Goal: Information Seeking & Learning: Compare options

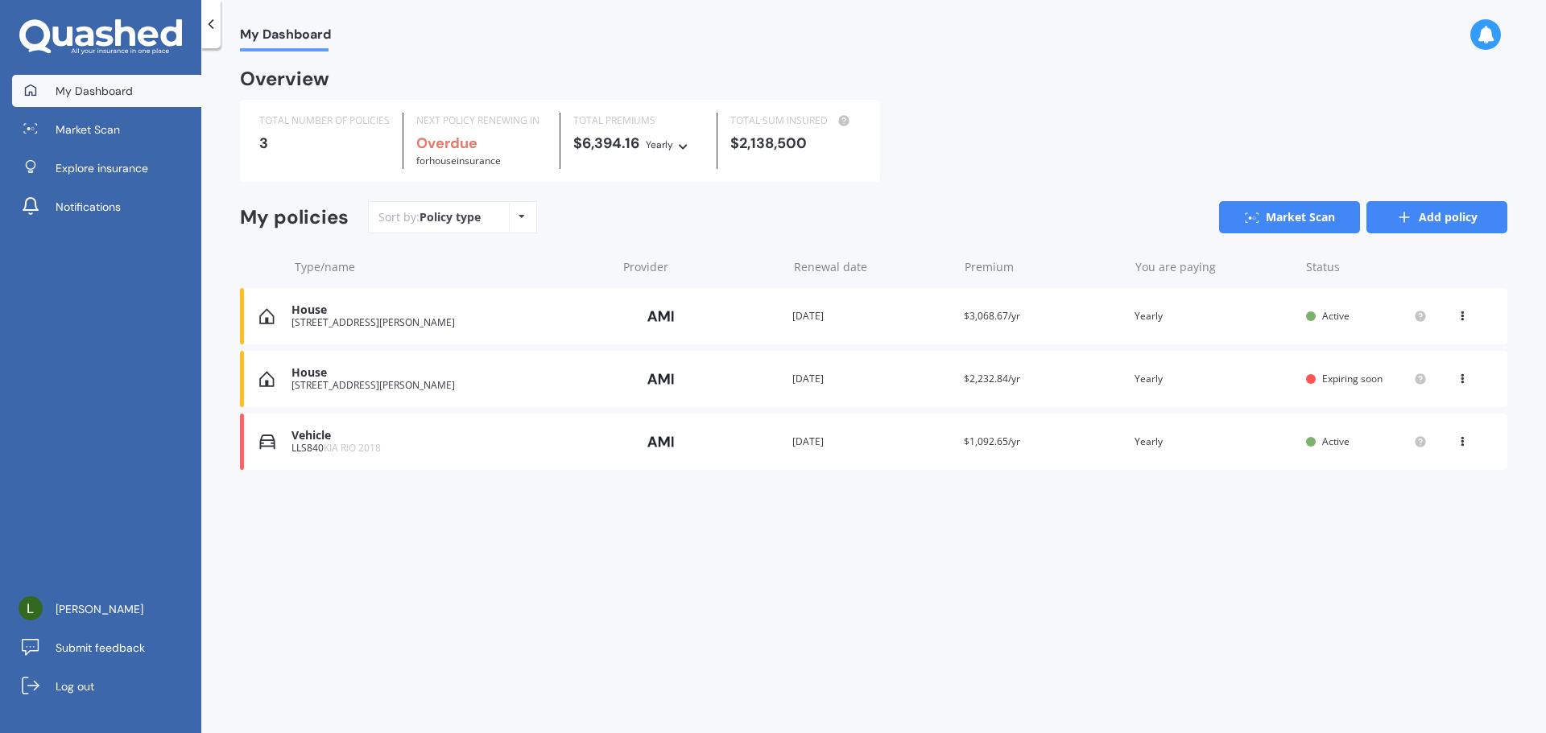
click at [1396, 223] on icon at bounding box center [1404, 217] width 16 height 16
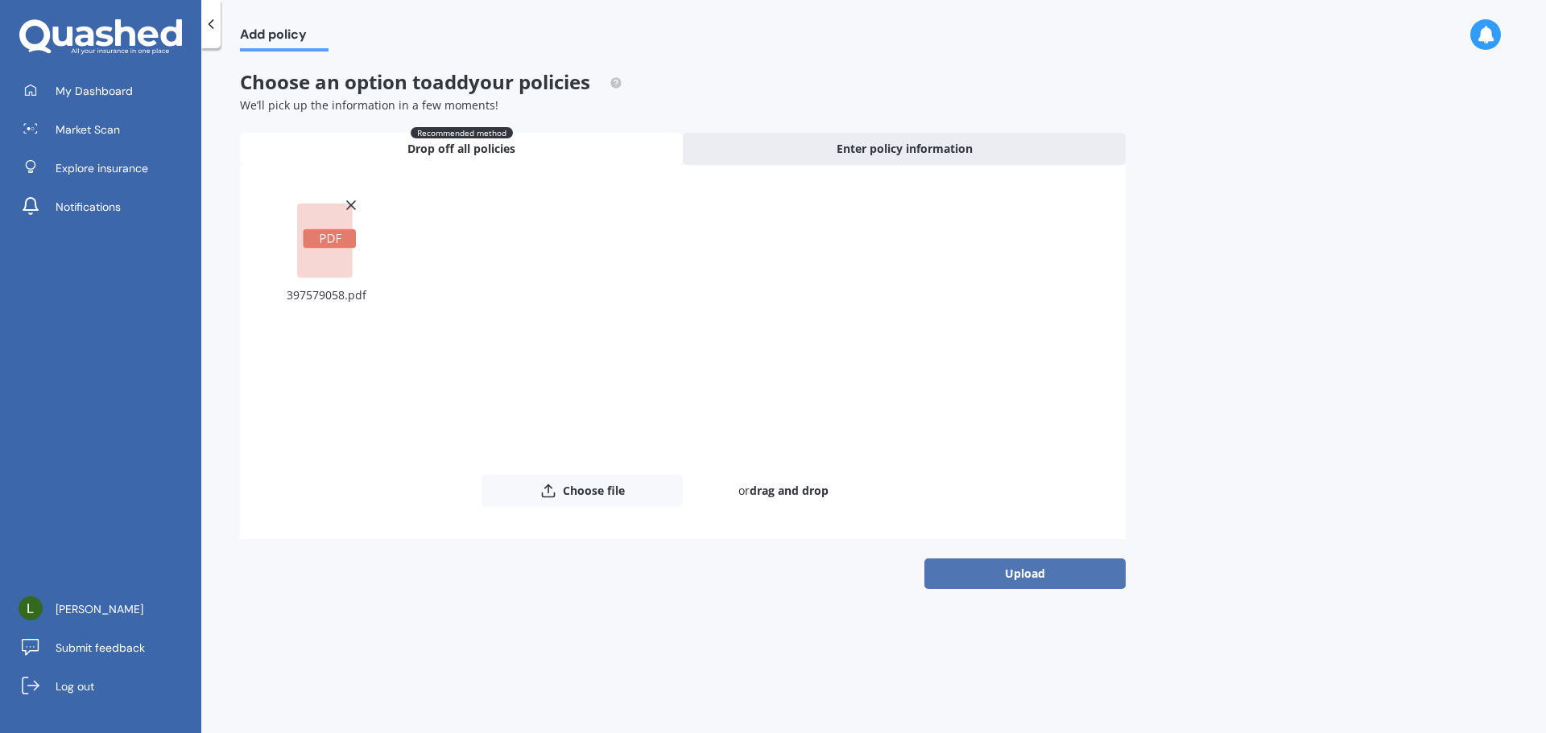
click at [1041, 570] on button "Upload" at bounding box center [1024, 574] width 201 height 31
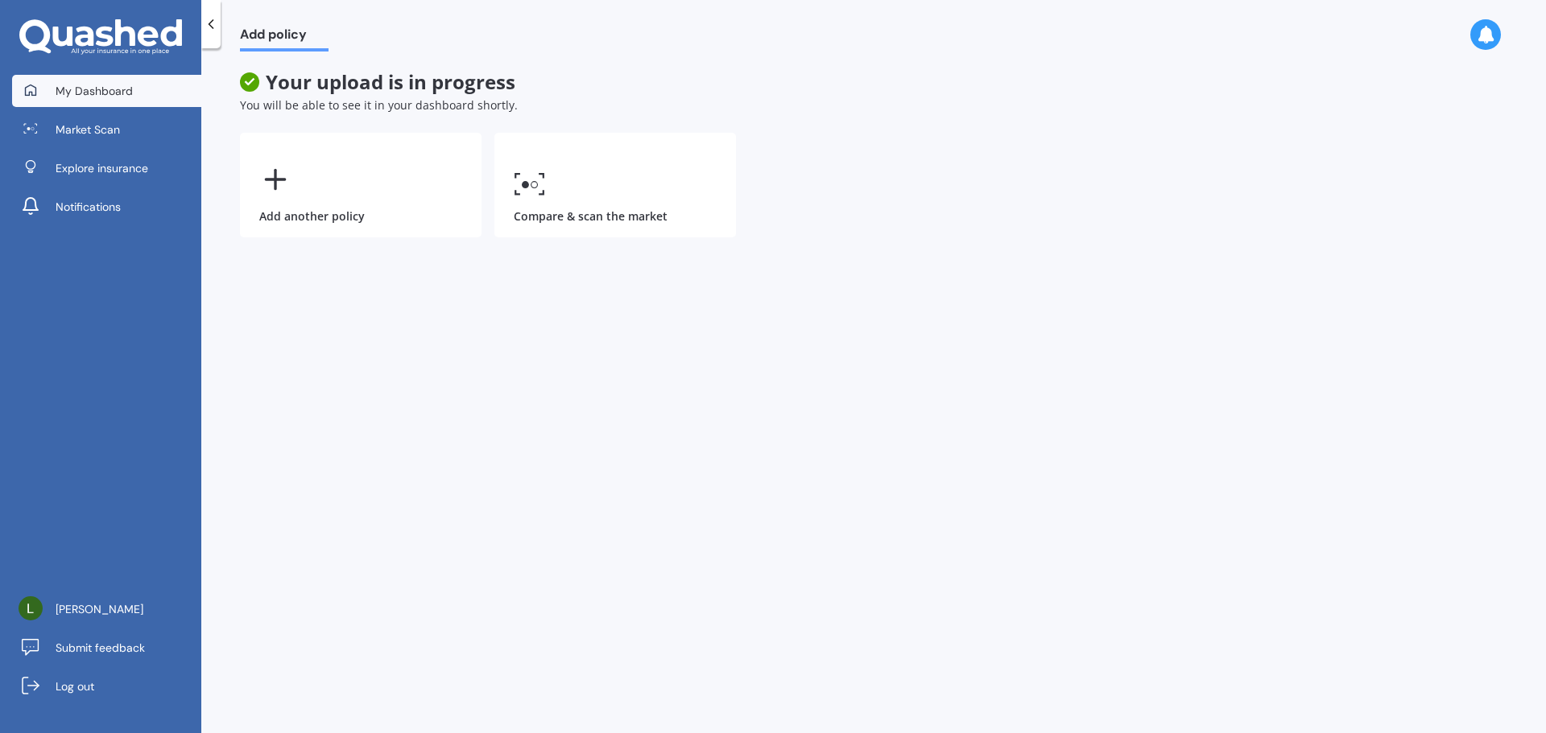
click at [129, 101] on link "My Dashboard" at bounding box center [106, 91] width 189 height 32
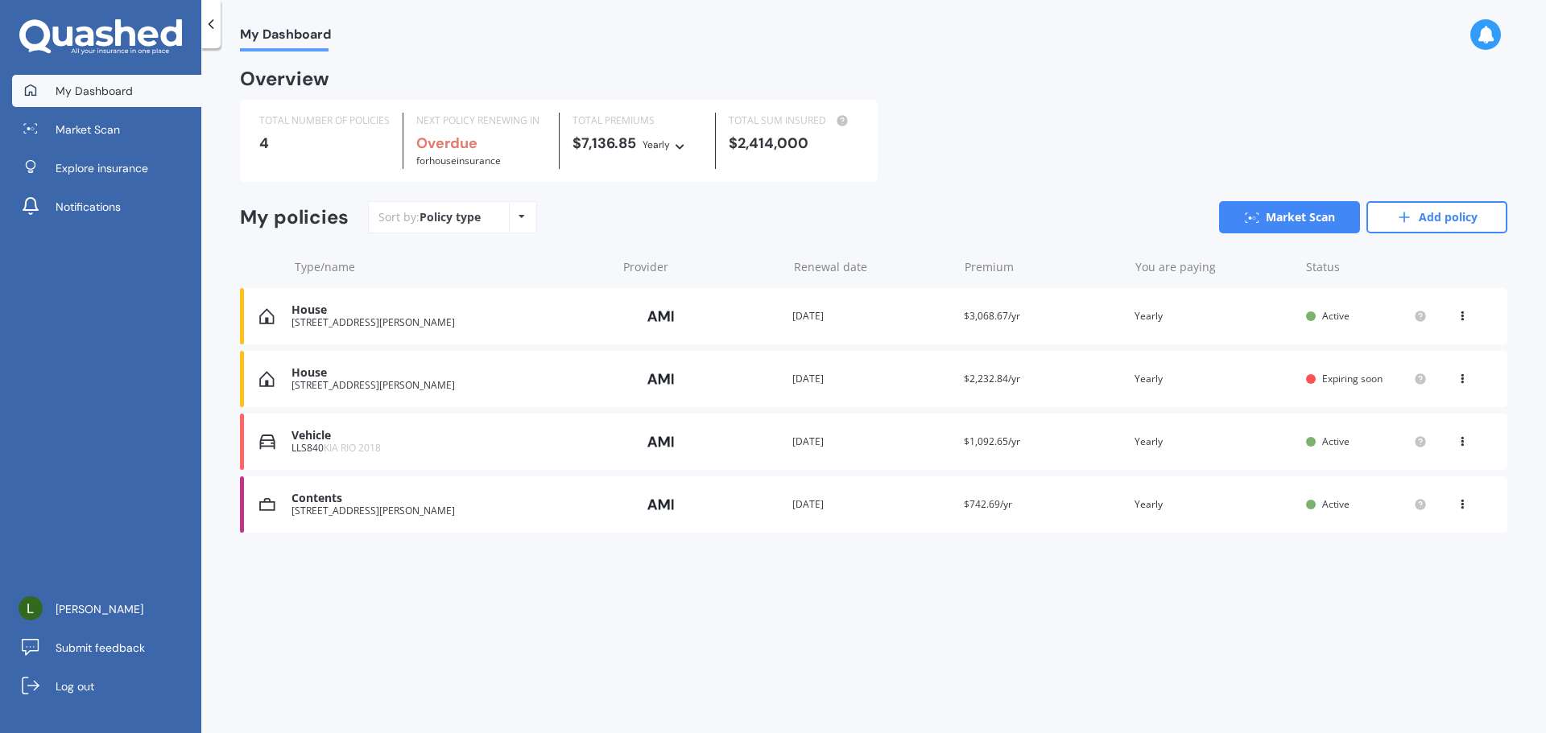
click at [708, 498] on div "Provider" at bounding box center [700, 505] width 159 height 31
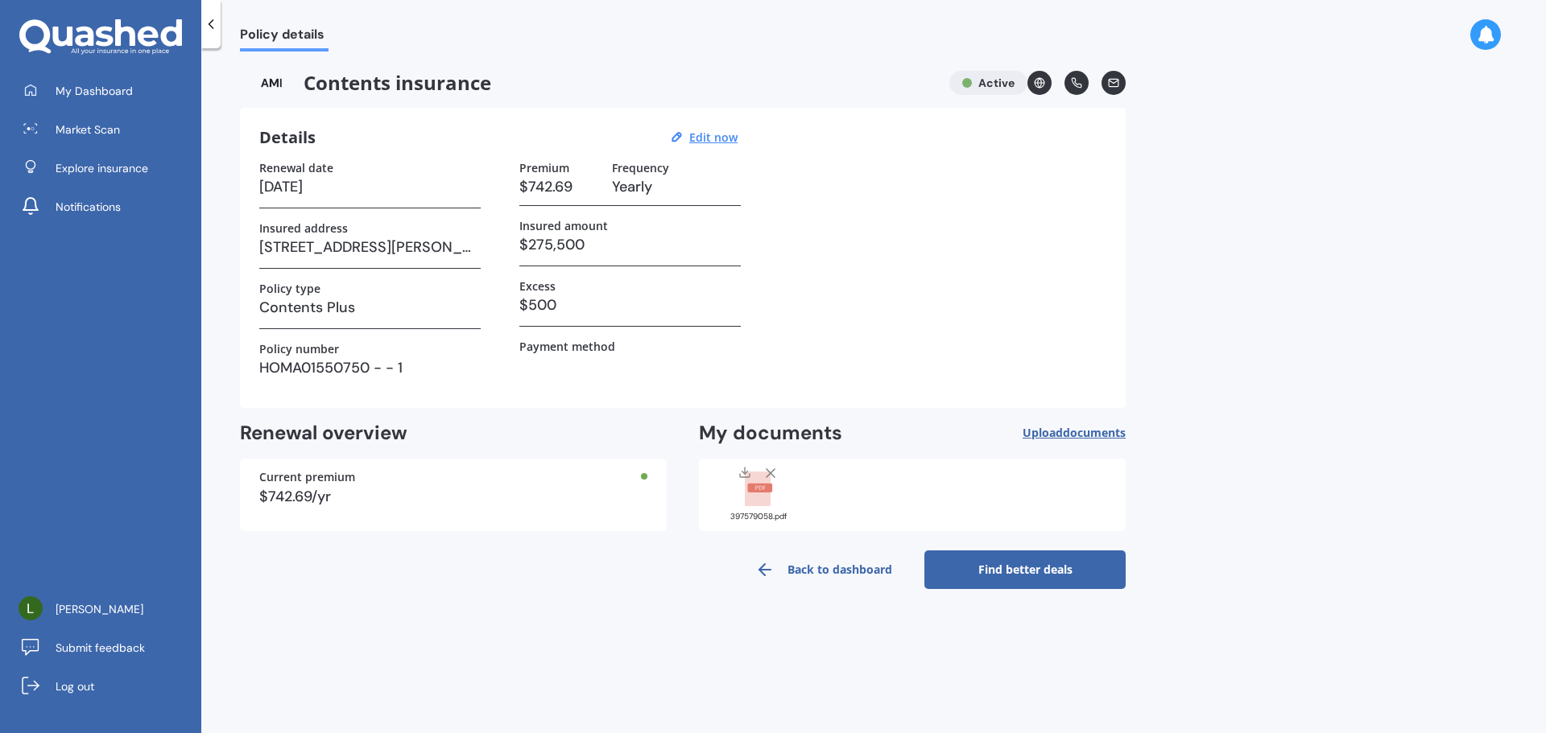
click at [998, 572] on link "Find better deals" at bounding box center [1024, 570] width 201 height 39
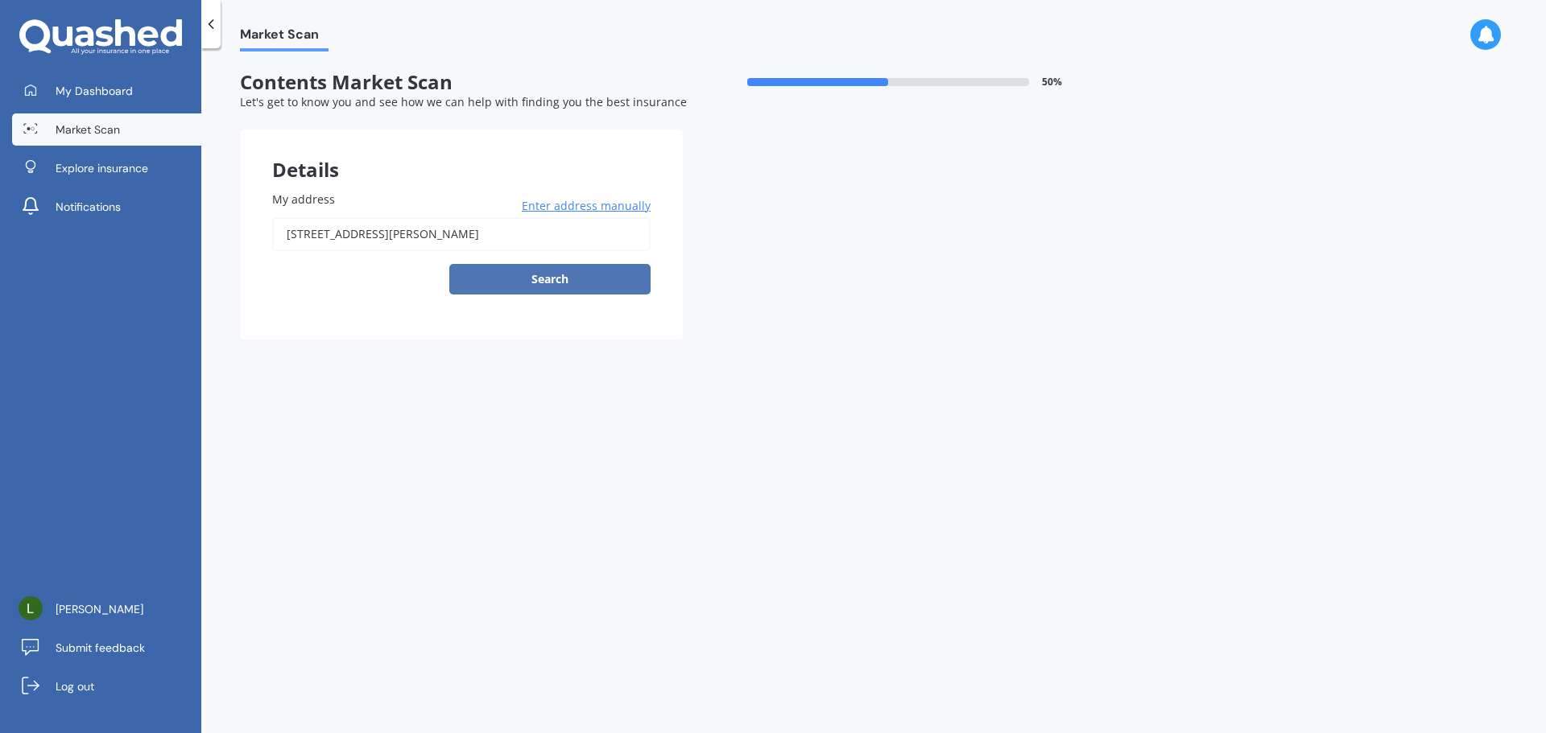
click at [541, 278] on button "Search" at bounding box center [549, 279] width 201 height 31
type input "[STREET_ADDRESS][PERSON_NAME]"
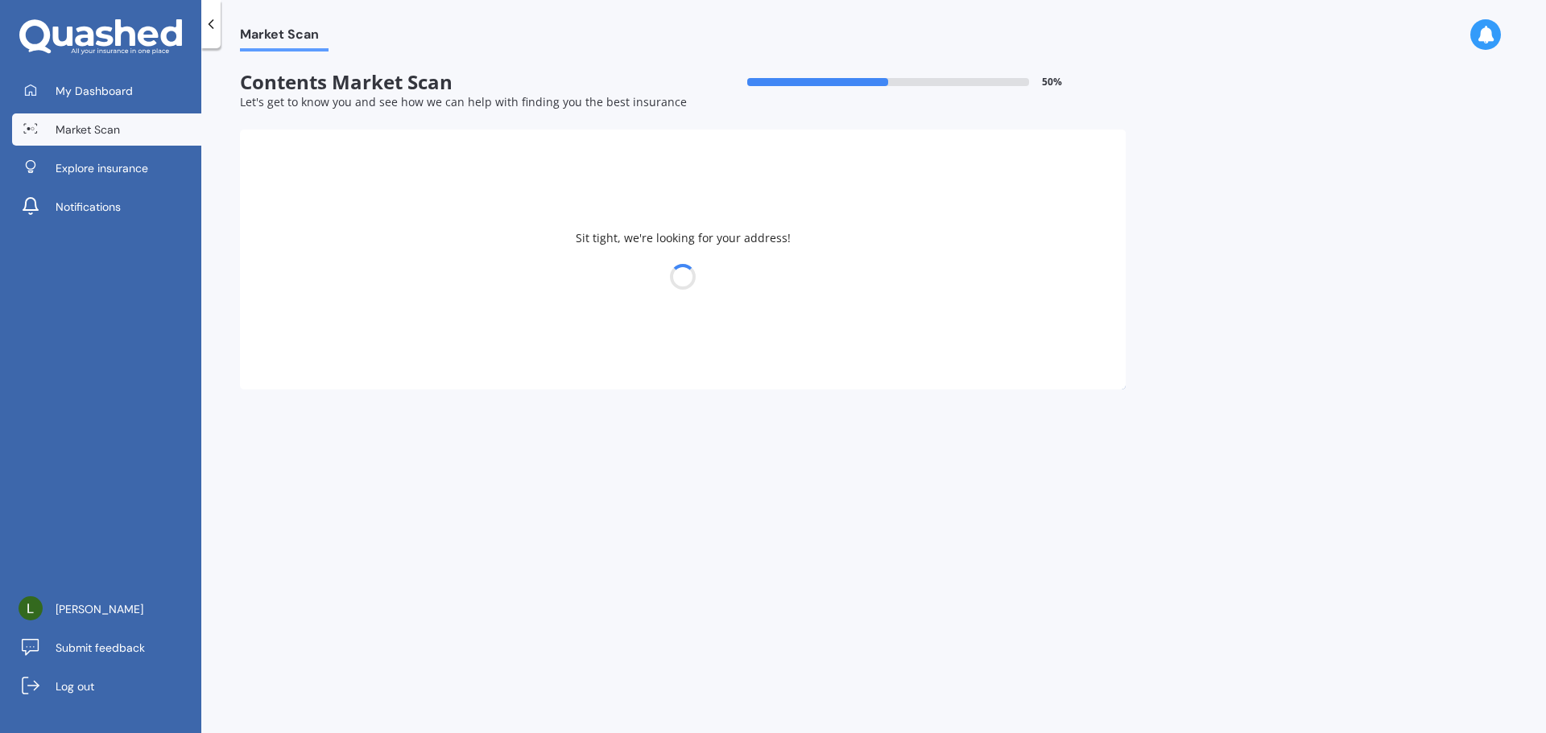
select select "08"
select select "06"
select select "1984"
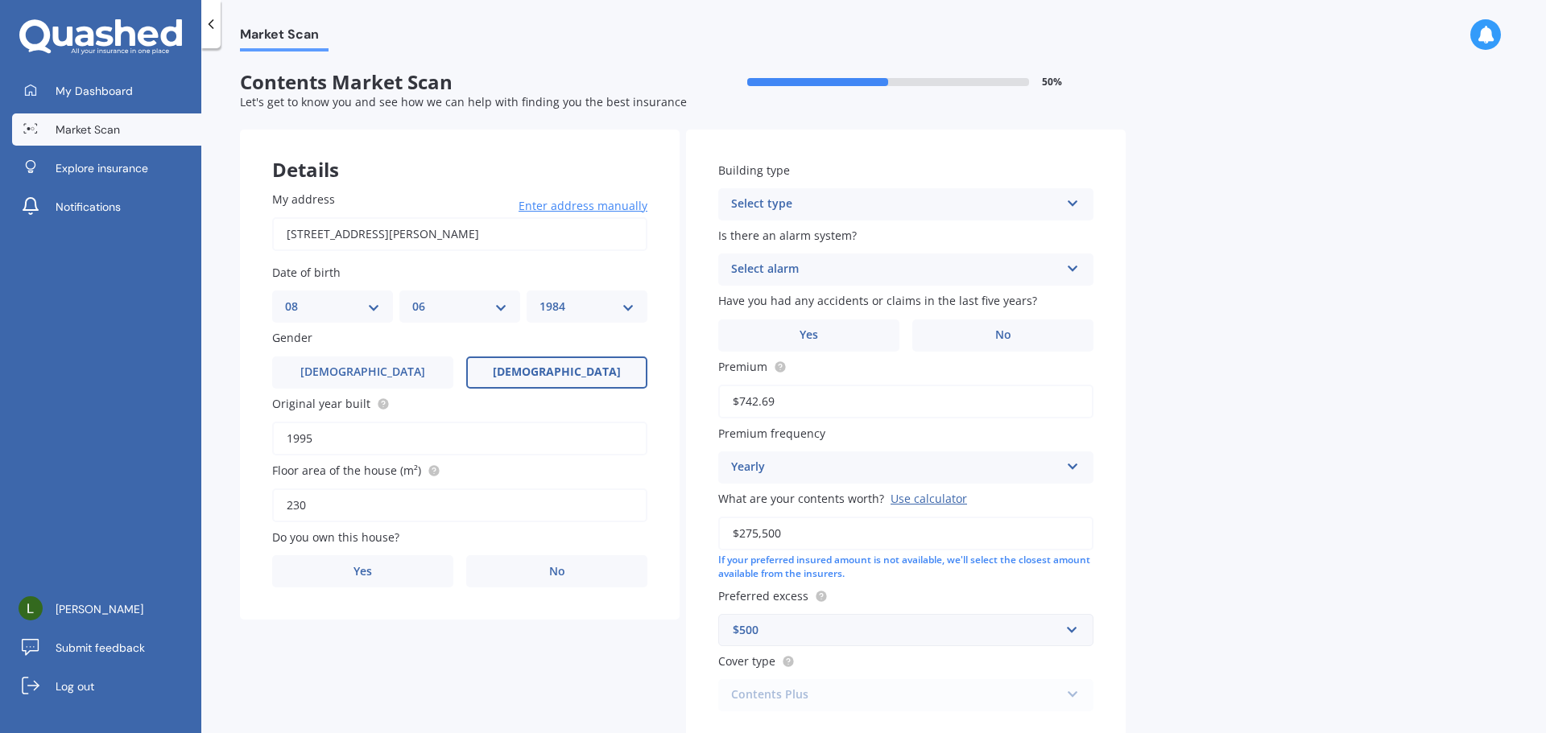
click at [1071, 204] on icon at bounding box center [1073, 200] width 14 height 11
click at [940, 235] on div "Freestanding" at bounding box center [906, 235] width 374 height 29
click at [1044, 269] on div "Select alarm" at bounding box center [895, 269] width 328 height 19
click at [843, 365] on div "No" at bounding box center [906, 359] width 374 height 29
click at [856, 341] on label "Yes" at bounding box center [808, 336] width 181 height 32
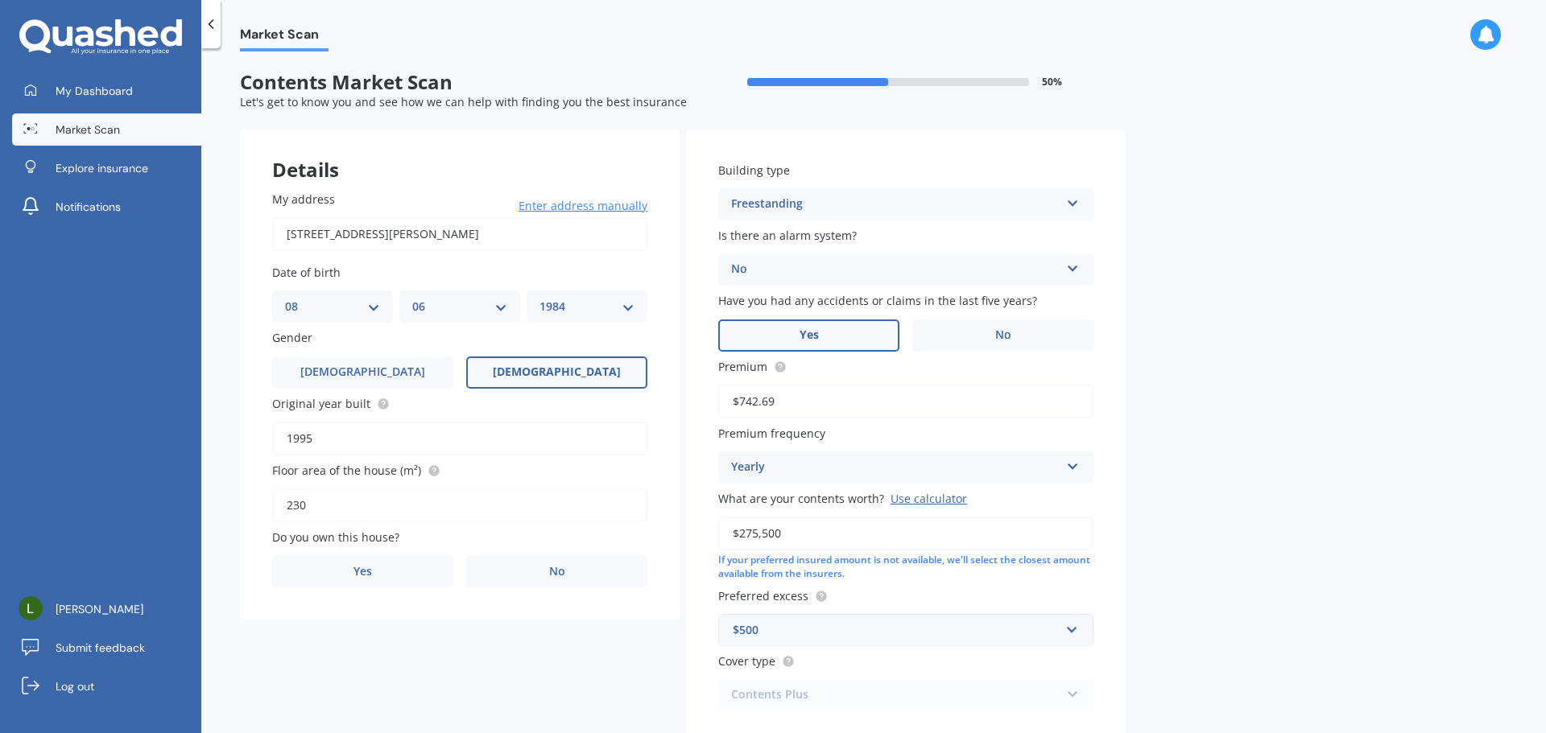
click at [0, 0] on input "Yes" at bounding box center [0, 0] width 0 height 0
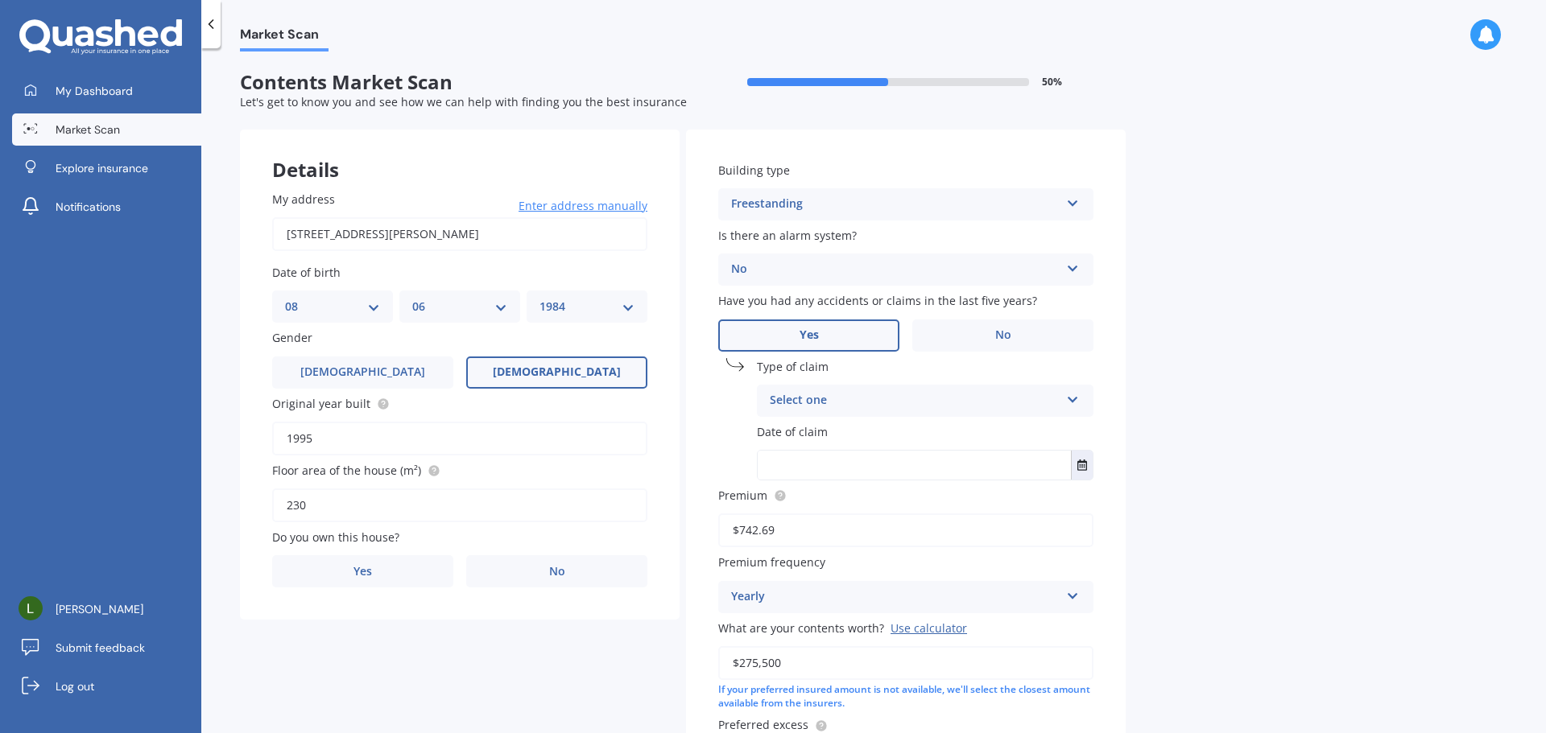
click at [1056, 401] on div "Select one" at bounding box center [915, 400] width 290 height 19
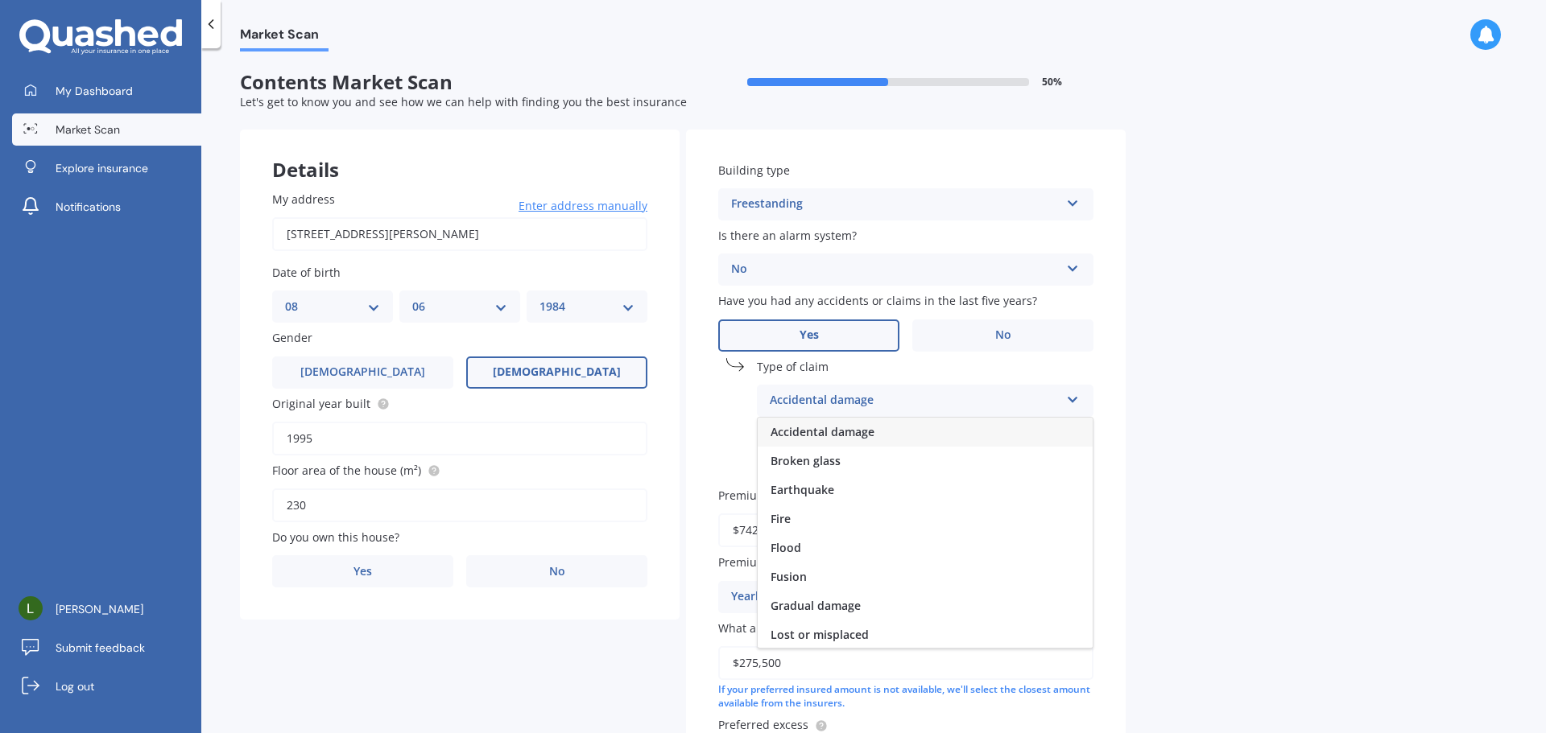
click at [876, 437] on div "Accidental damage" at bounding box center [925, 432] width 335 height 29
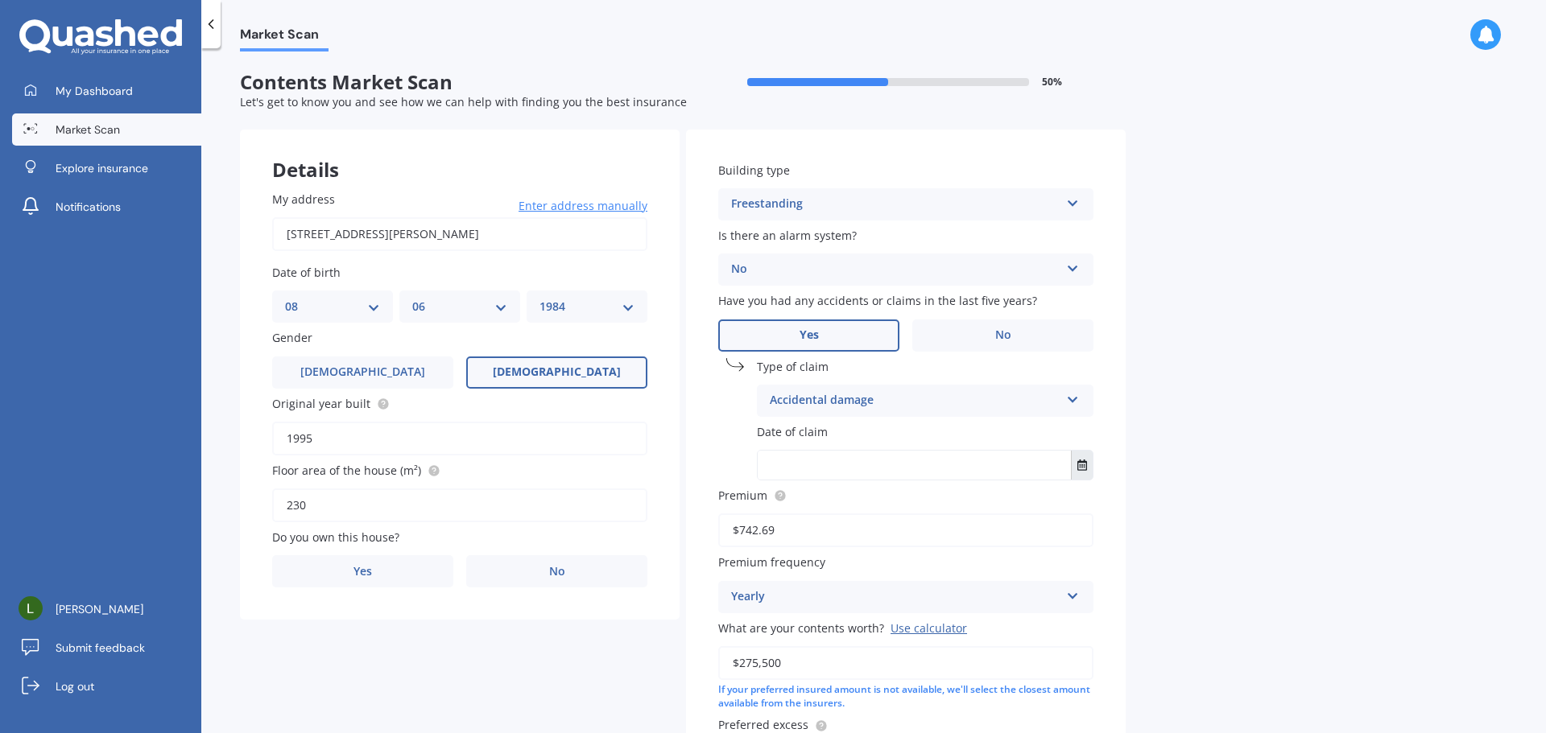
click at [1083, 468] on icon "Select date" at bounding box center [1082, 465] width 10 height 11
click at [903, 503] on button "Navigate back" at bounding box center [892, 505] width 21 height 29
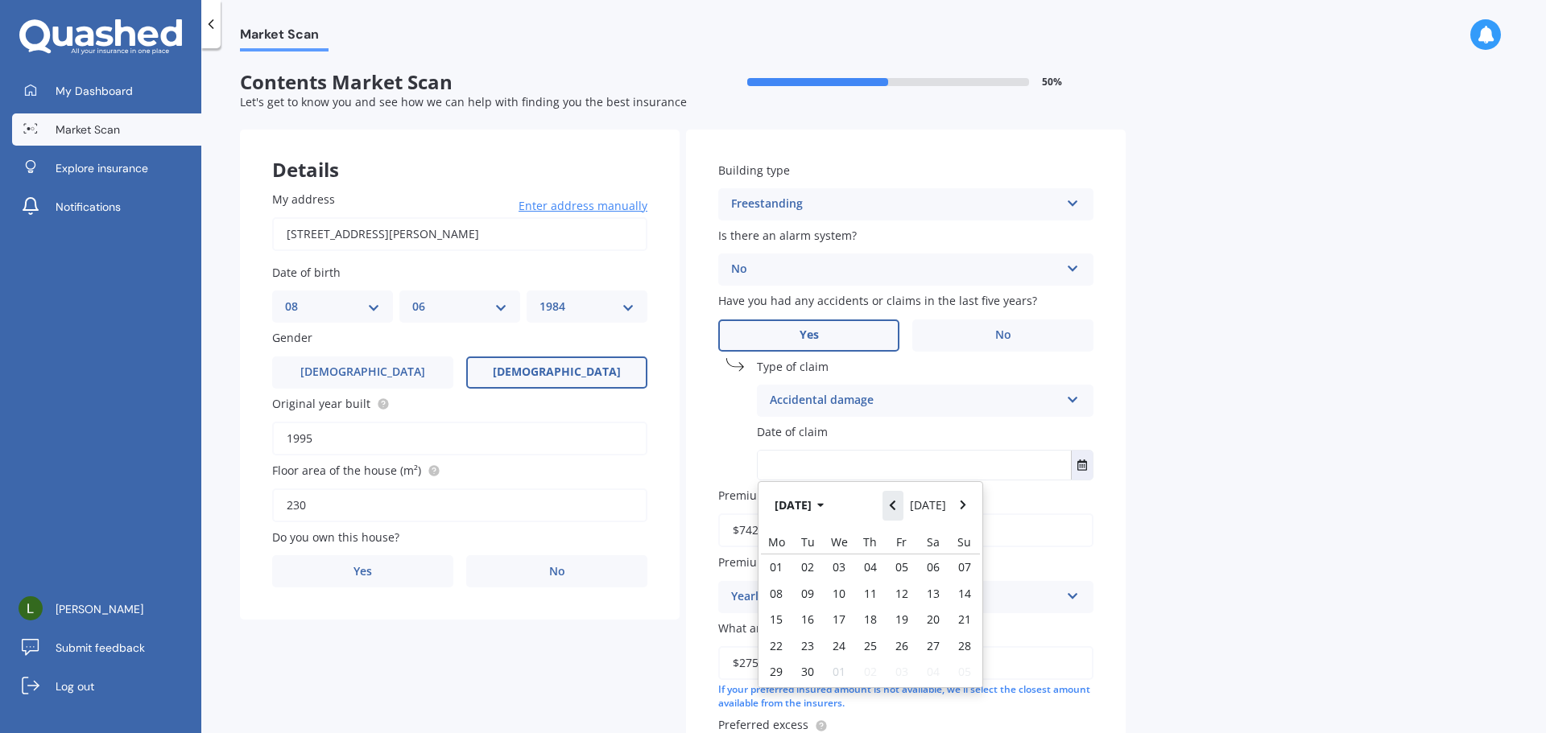
click at [903, 510] on button "Navigate back" at bounding box center [892, 505] width 21 height 29
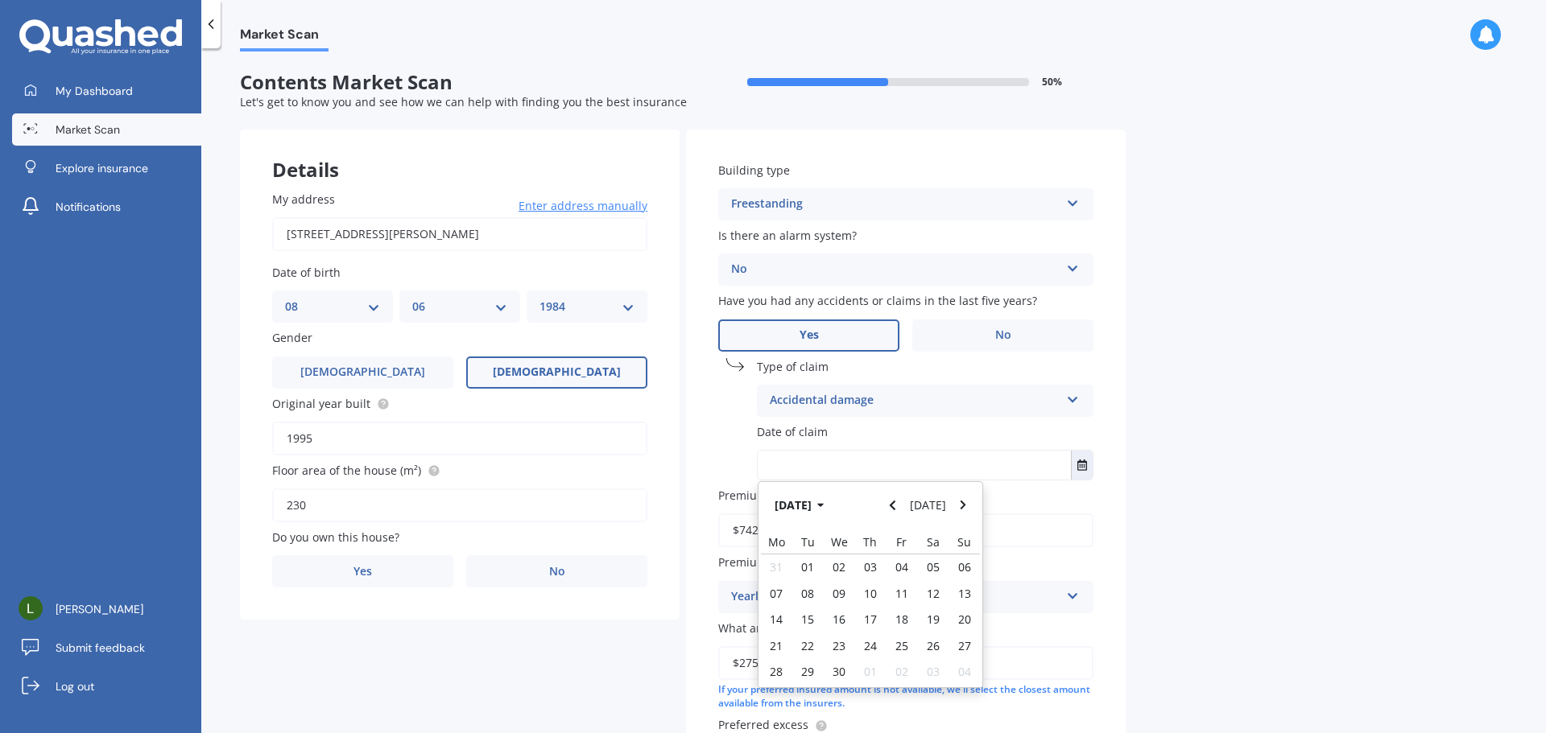
click at [812, 570] on span "01" at bounding box center [807, 567] width 13 height 15
type input "[DATE]"
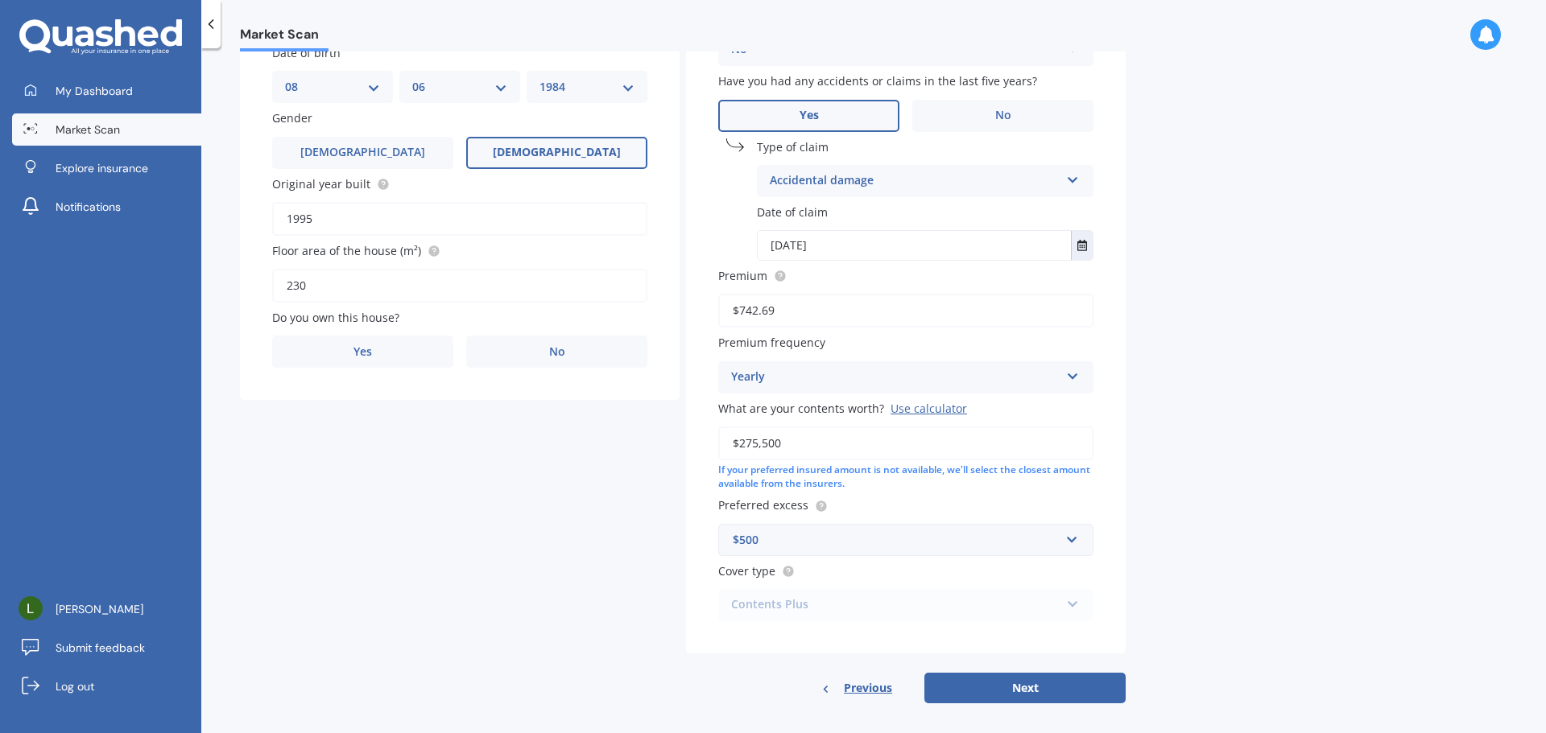
scroll to position [232, 0]
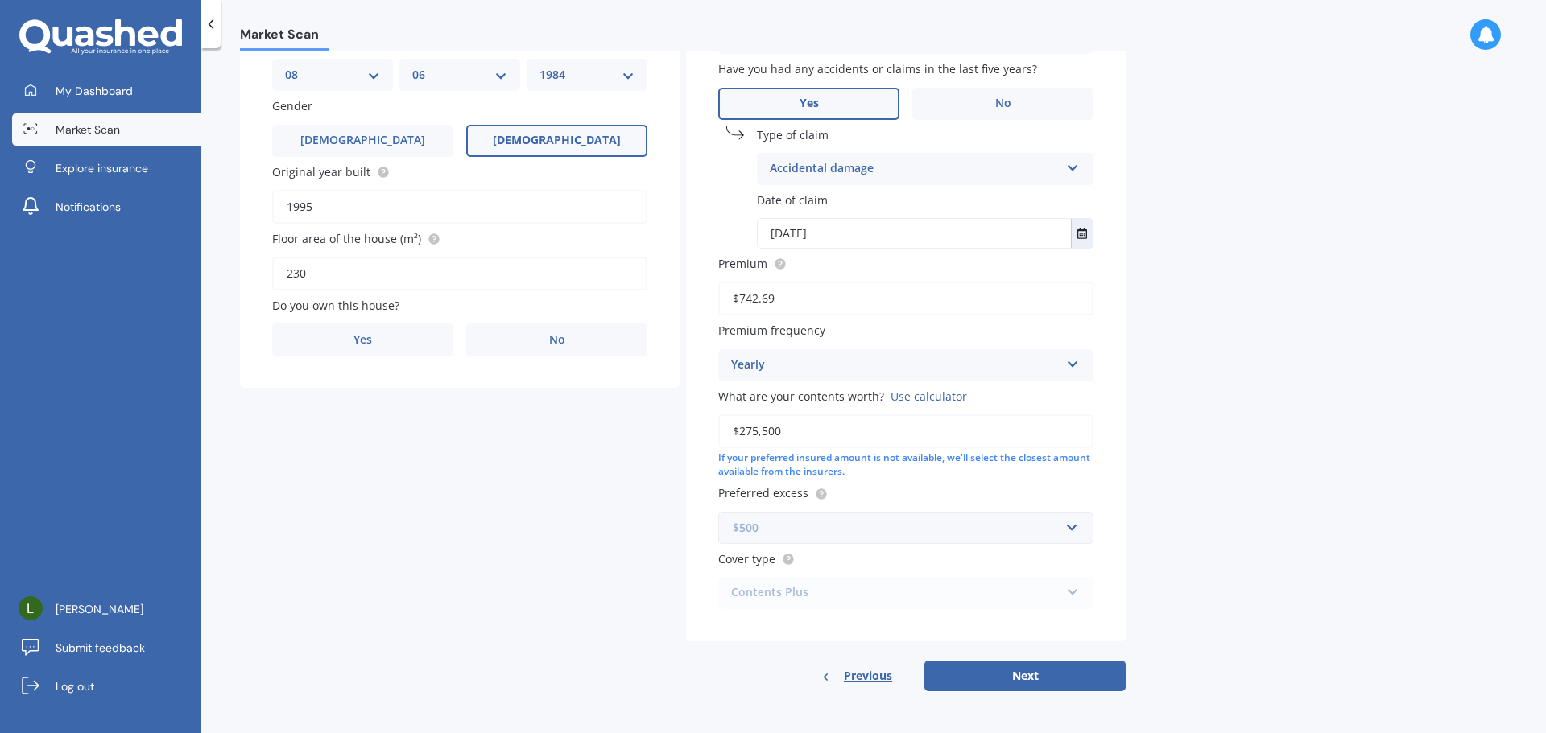
click at [1069, 528] on input "text" at bounding box center [900, 528] width 361 height 31
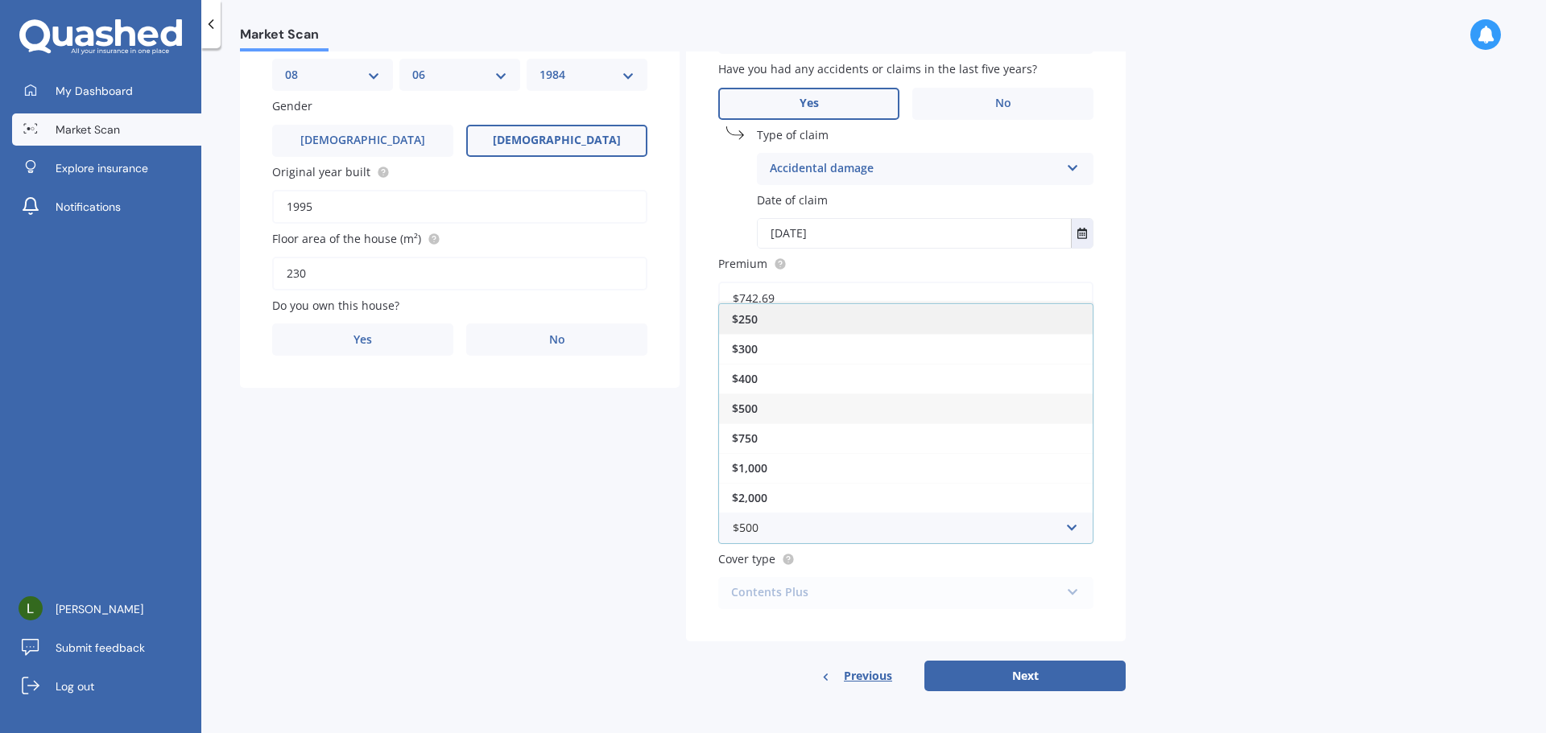
click at [974, 321] on div "$250" at bounding box center [906, 319] width 374 height 30
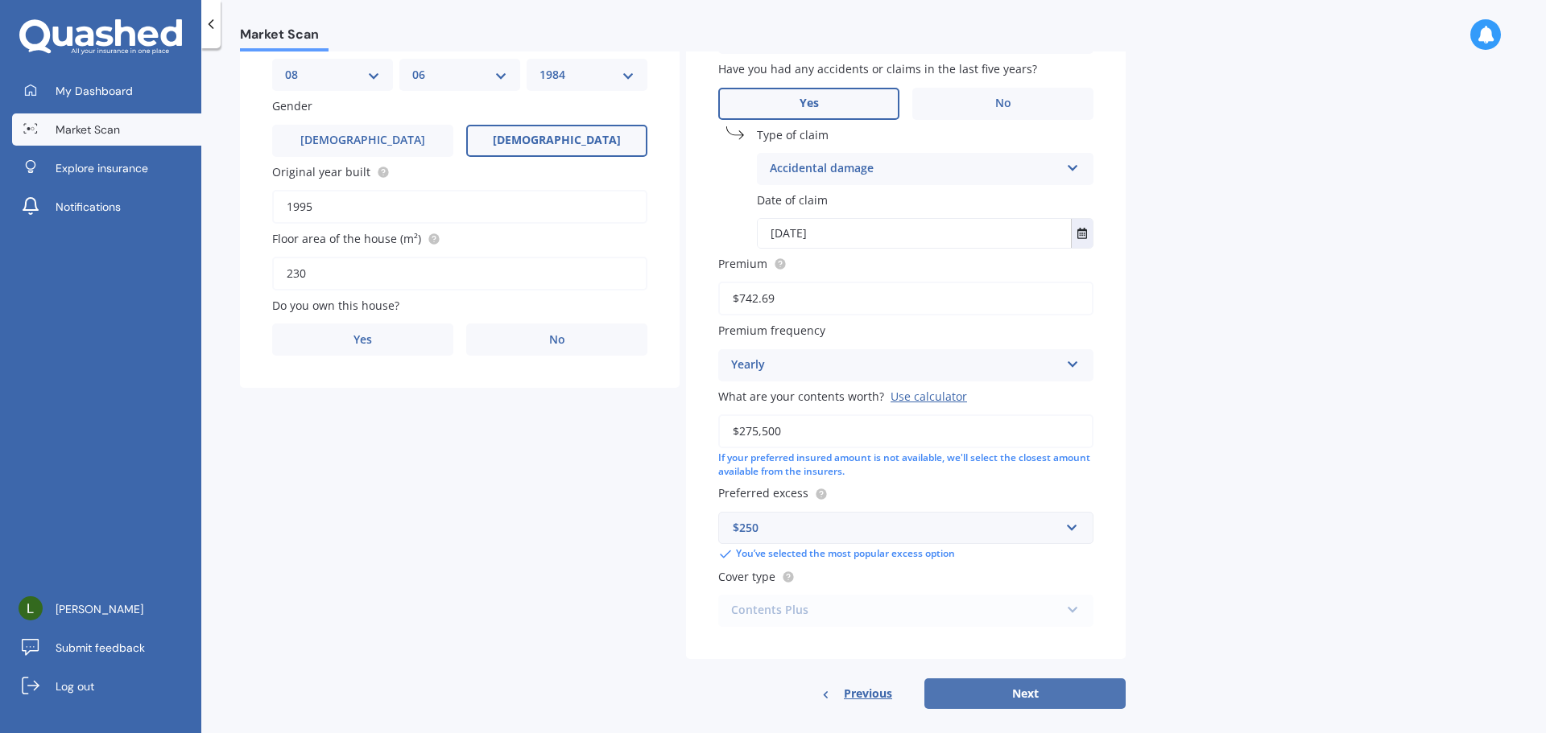
click at [1019, 691] on button "Next" at bounding box center [1024, 694] width 201 height 31
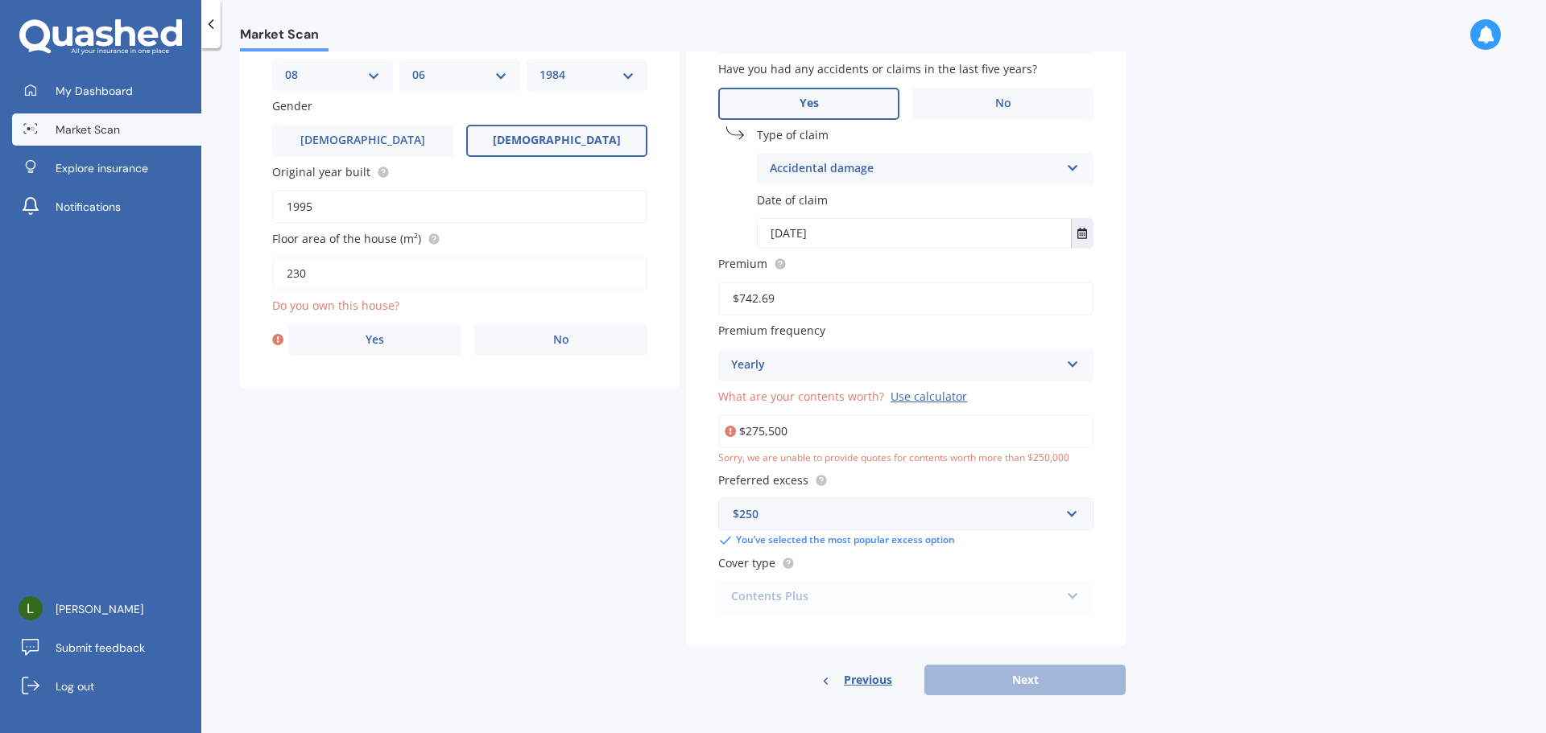
drag, startPoint x: 787, startPoint y: 432, endPoint x: 751, endPoint y: 428, distance: 35.7
click at [751, 428] on input "$275,500" at bounding box center [905, 432] width 375 height 34
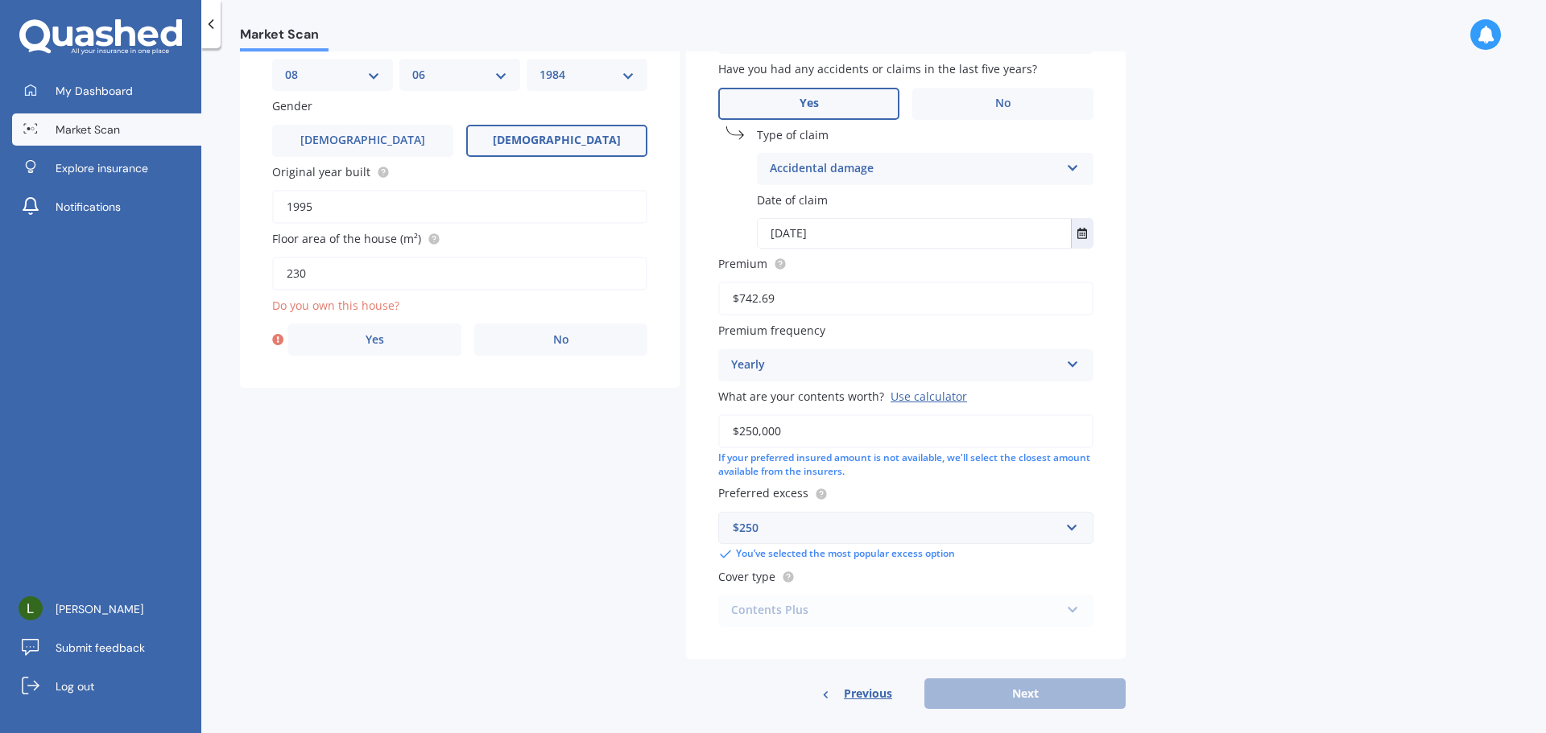
type input "$250,000"
click at [911, 399] on div "Use calculator" at bounding box center [928, 396] width 76 height 15
click at [911, 415] on input "$250,000" at bounding box center [905, 432] width 375 height 34
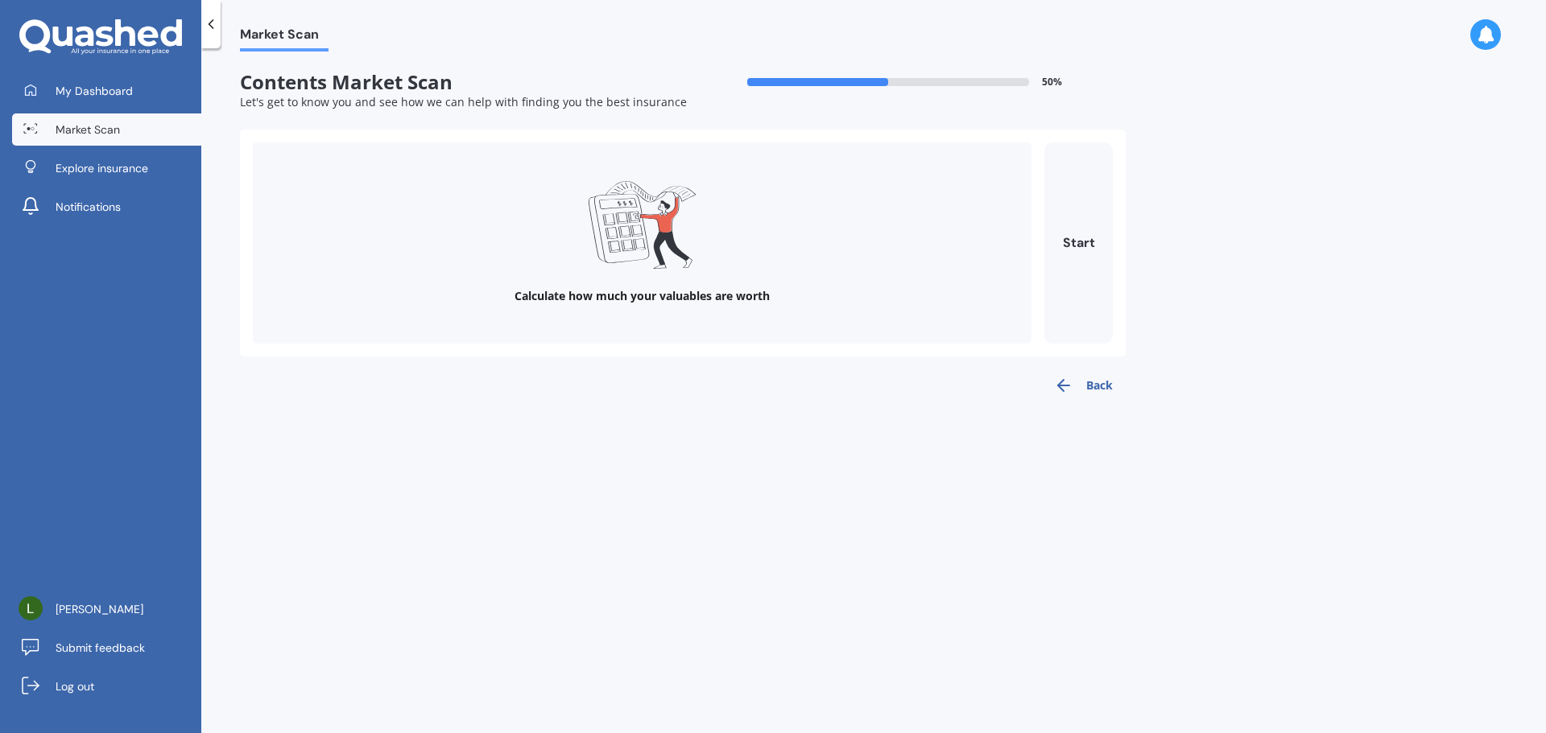
scroll to position [0, 0]
click at [1068, 233] on button "Start" at bounding box center [1078, 243] width 68 height 201
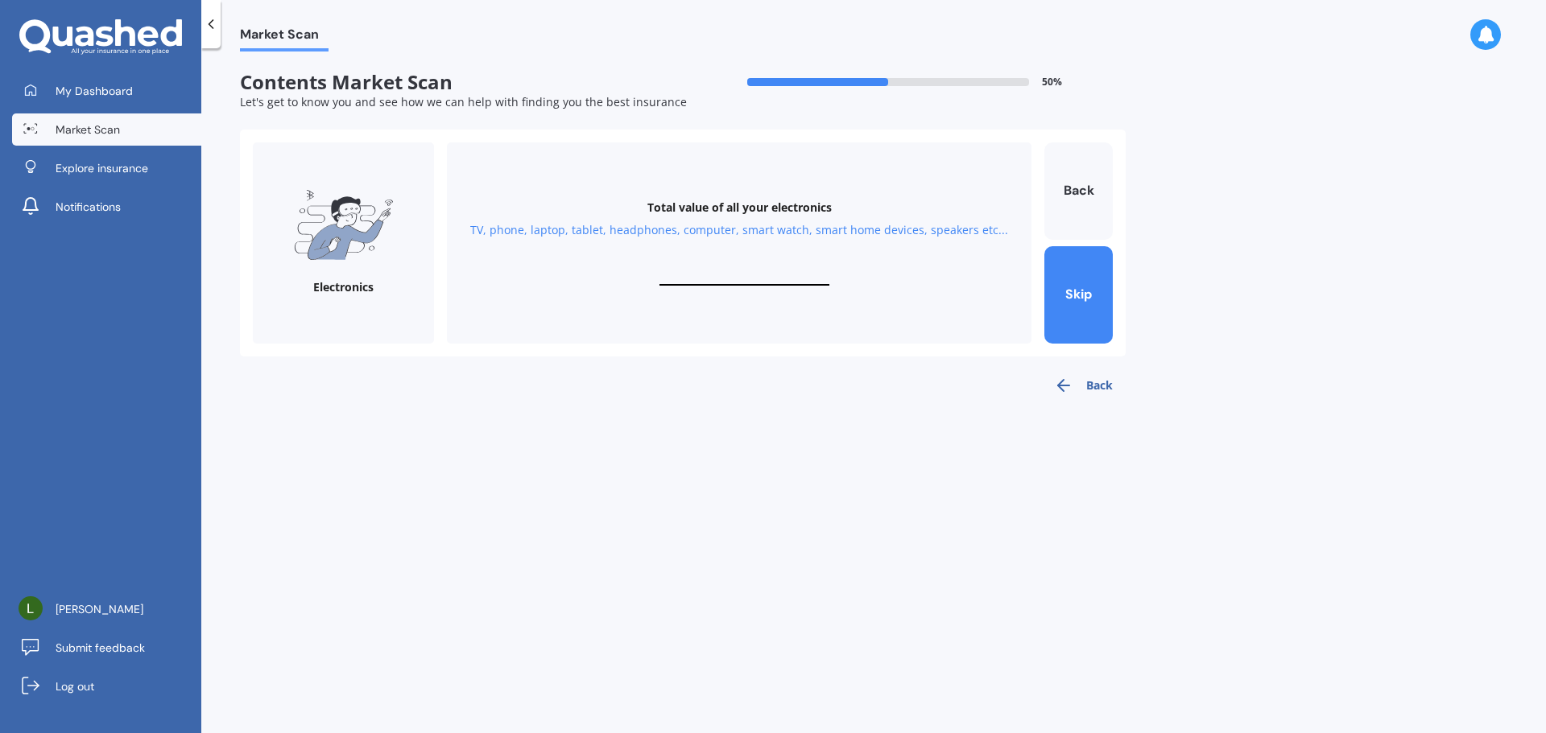
click at [506, 229] on div "TV, phone, laptop, tablet, headphones, computer, smart watch, smart home device…" at bounding box center [739, 230] width 538 height 16
click at [525, 229] on div "TV, phone, laptop, tablet, headphones, computer, smart watch, smart home device…" at bounding box center [739, 230] width 538 height 16
drag, startPoint x: 547, startPoint y: 229, endPoint x: 666, endPoint y: 229, distance: 119.2
click at [547, 229] on div "TV, phone, laptop, tablet, headphones, computer, smart watch, smart home device…" at bounding box center [739, 230] width 538 height 16
click at [781, 257] on div "Total value of all your electronics TV, phone, laptop, tablet, headphones, comp…" at bounding box center [739, 243] width 585 height 201
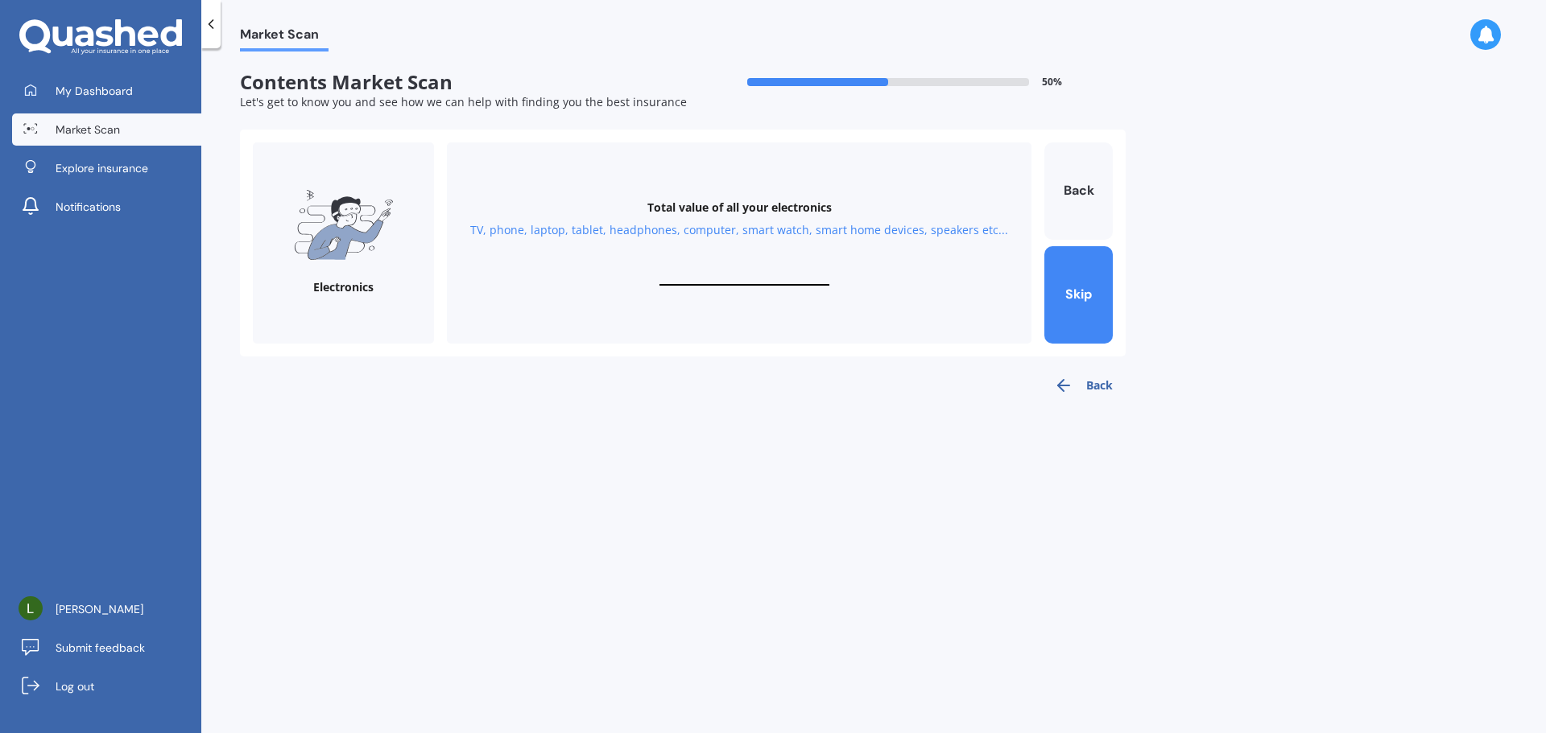
click at [1077, 384] on button "Back" at bounding box center [1083, 386] width 85 height 32
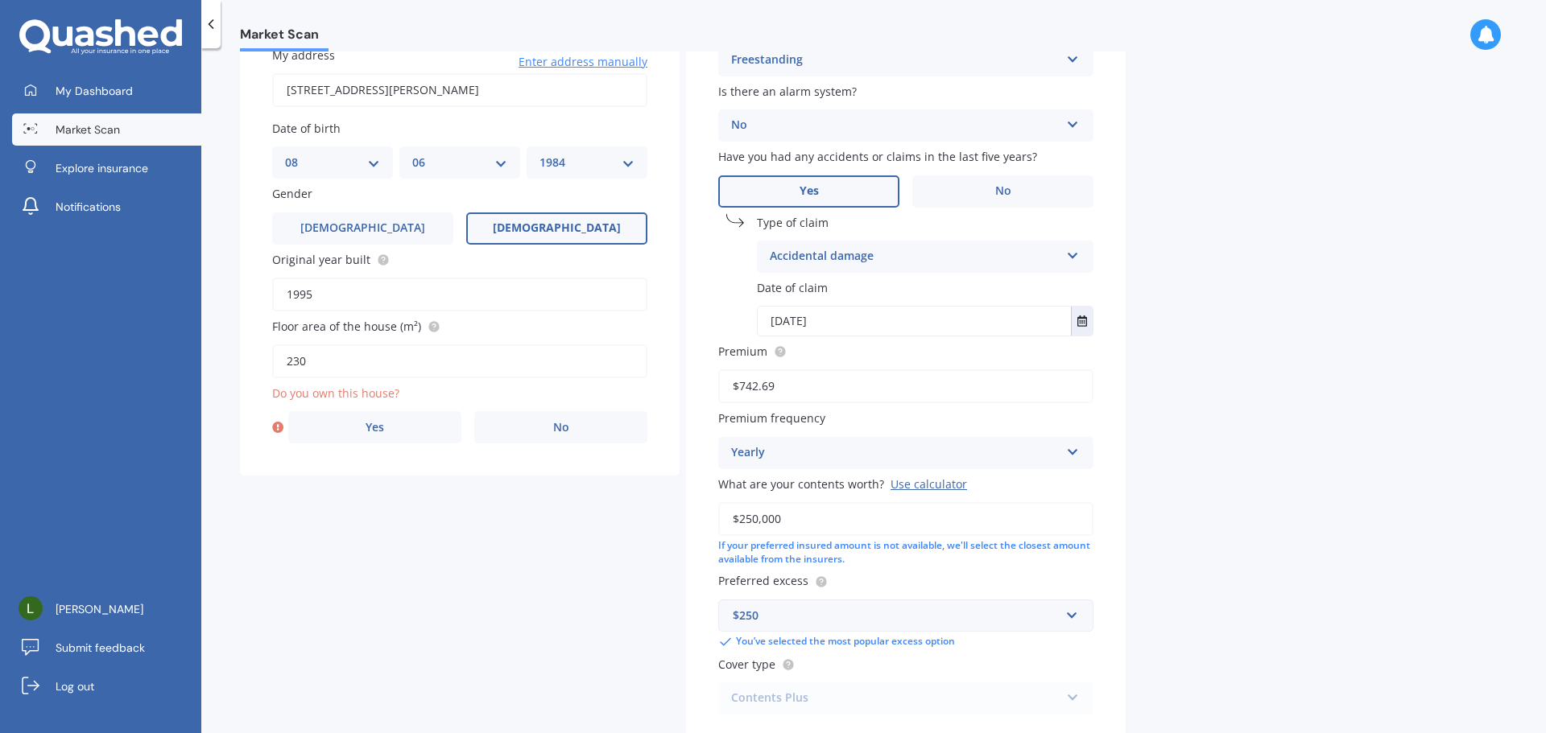
scroll to position [161, 0]
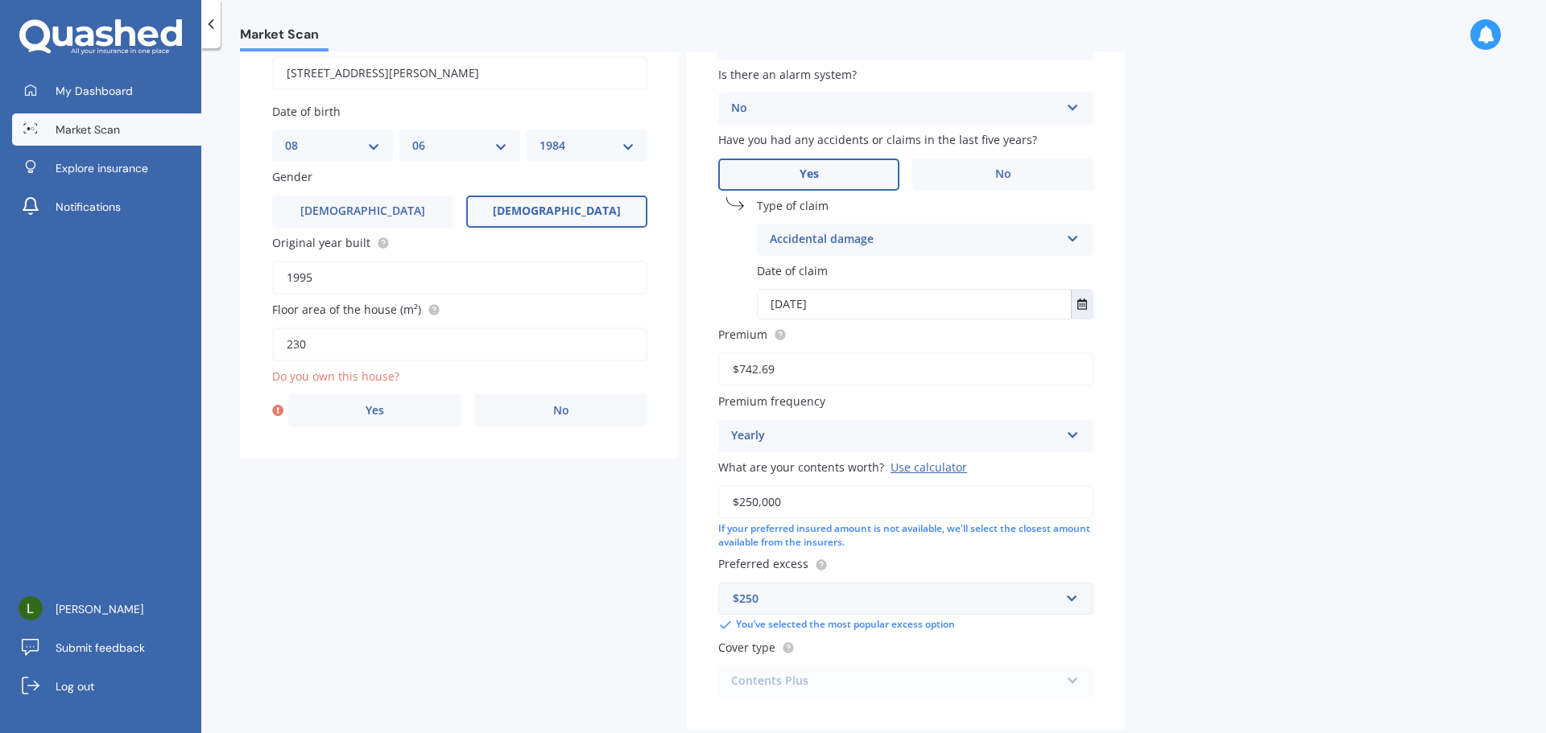
click at [794, 508] on input "$250,000" at bounding box center [905, 502] width 375 height 34
drag, startPoint x: 824, startPoint y: 506, endPoint x: 708, endPoint y: 506, distance: 116.7
click at [708, 506] on div "Building type Freestanding Freestanding Multi-unit (in a block of 6 or less) Mu…" at bounding box center [906, 350] width 440 height 762
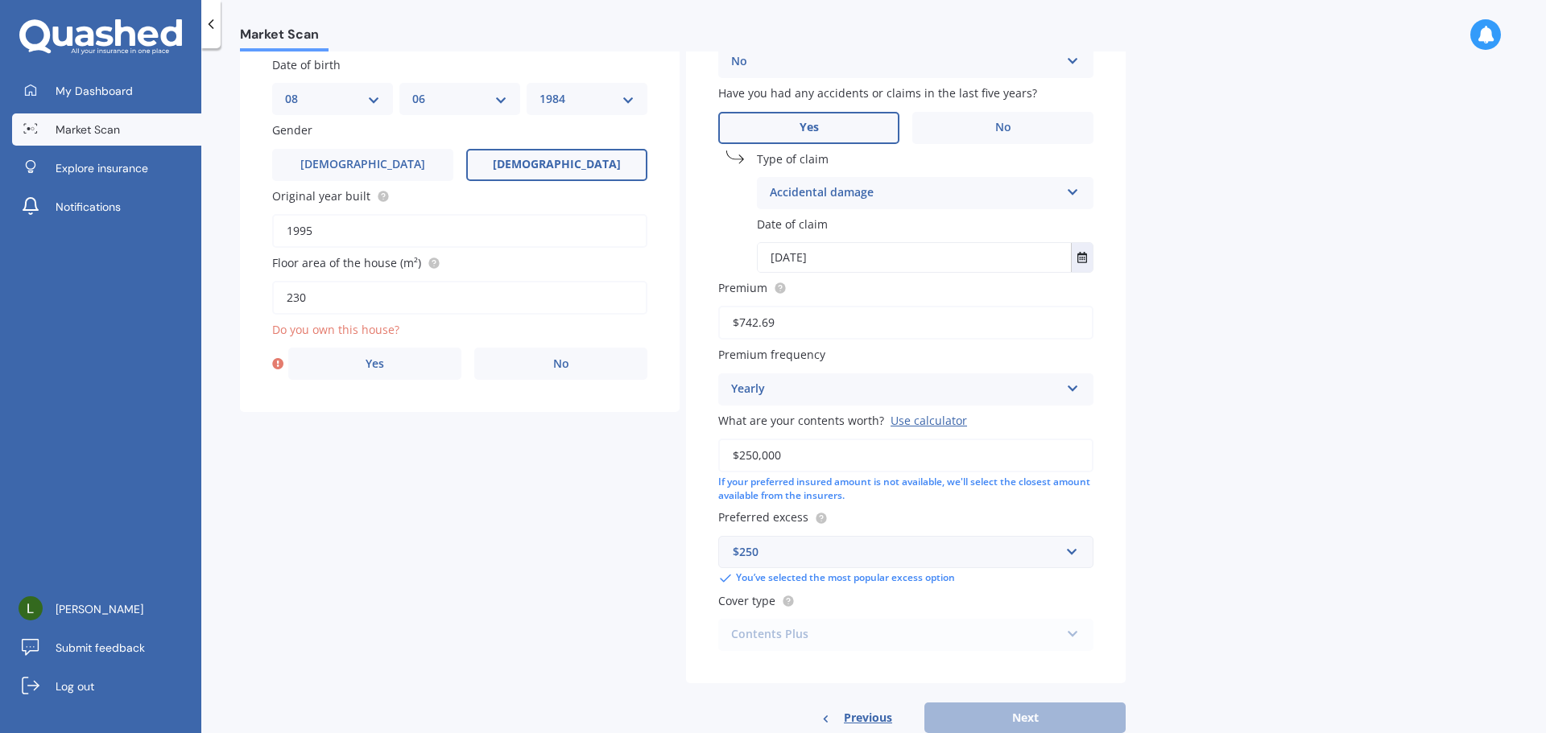
scroll to position [250, 0]
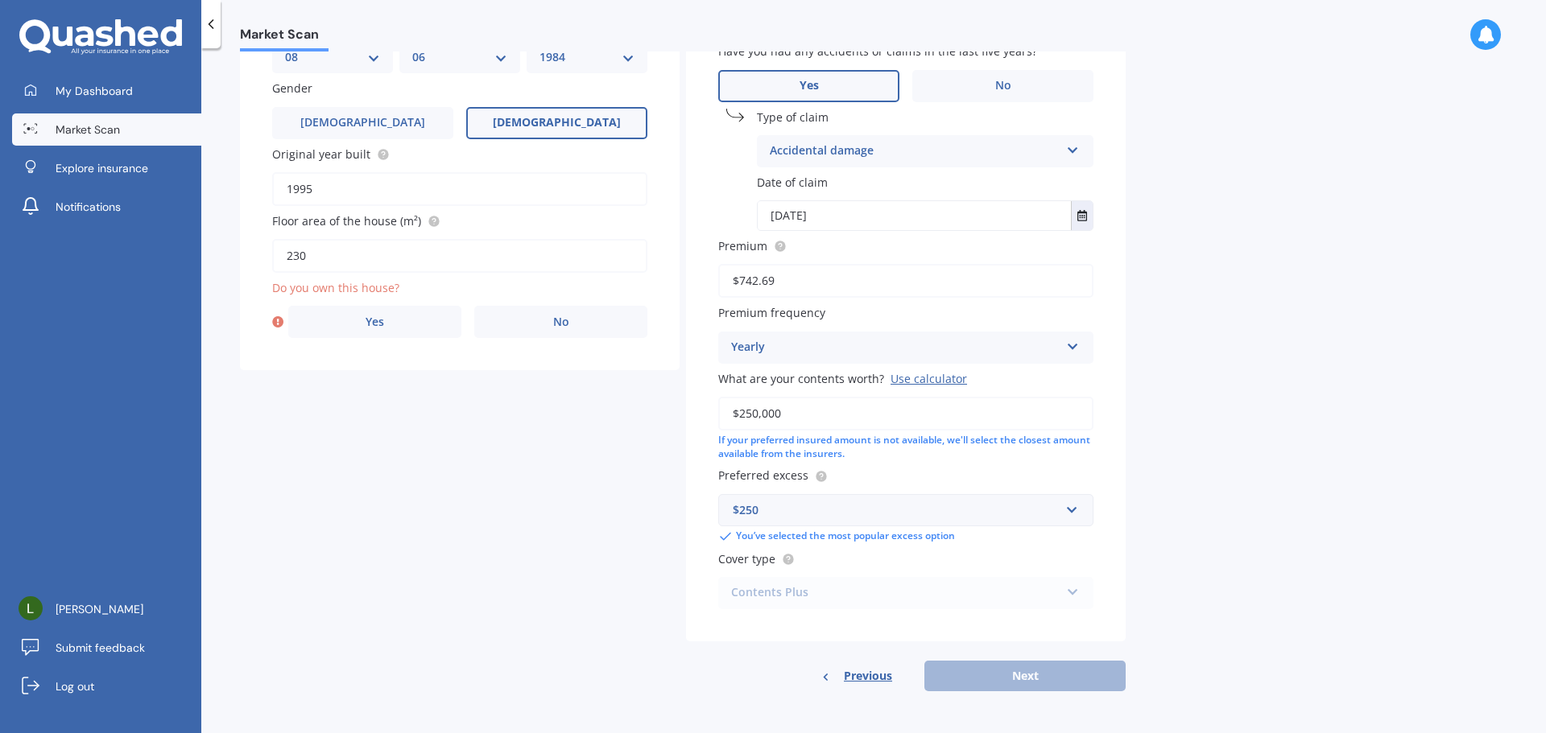
click at [1011, 676] on div "Previous Next" at bounding box center [906, 676] width 440 height 31
click at [1010, 673] on div "Previous Next" at bounding box center [906, 676] width 440 height 31
click at [882, 404] on input "$250,000" at bounding box center [905, 414] width 375 height 34
click at [876, 497] on input "text" at bounding box center [900, 510] width 361 height 31
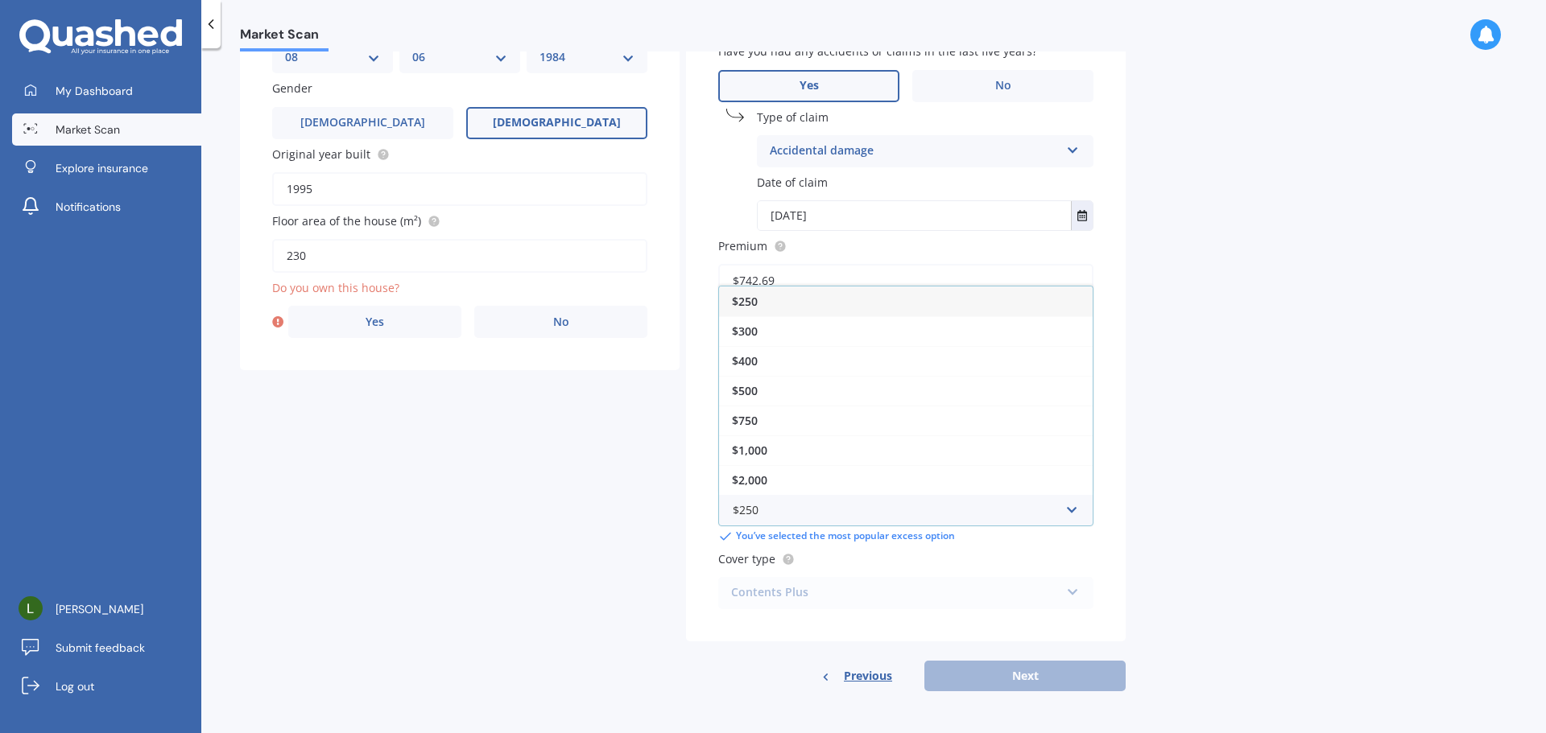
click at [782, 310] on div "$250" at bounding box center [906, 302] width 374 height 30
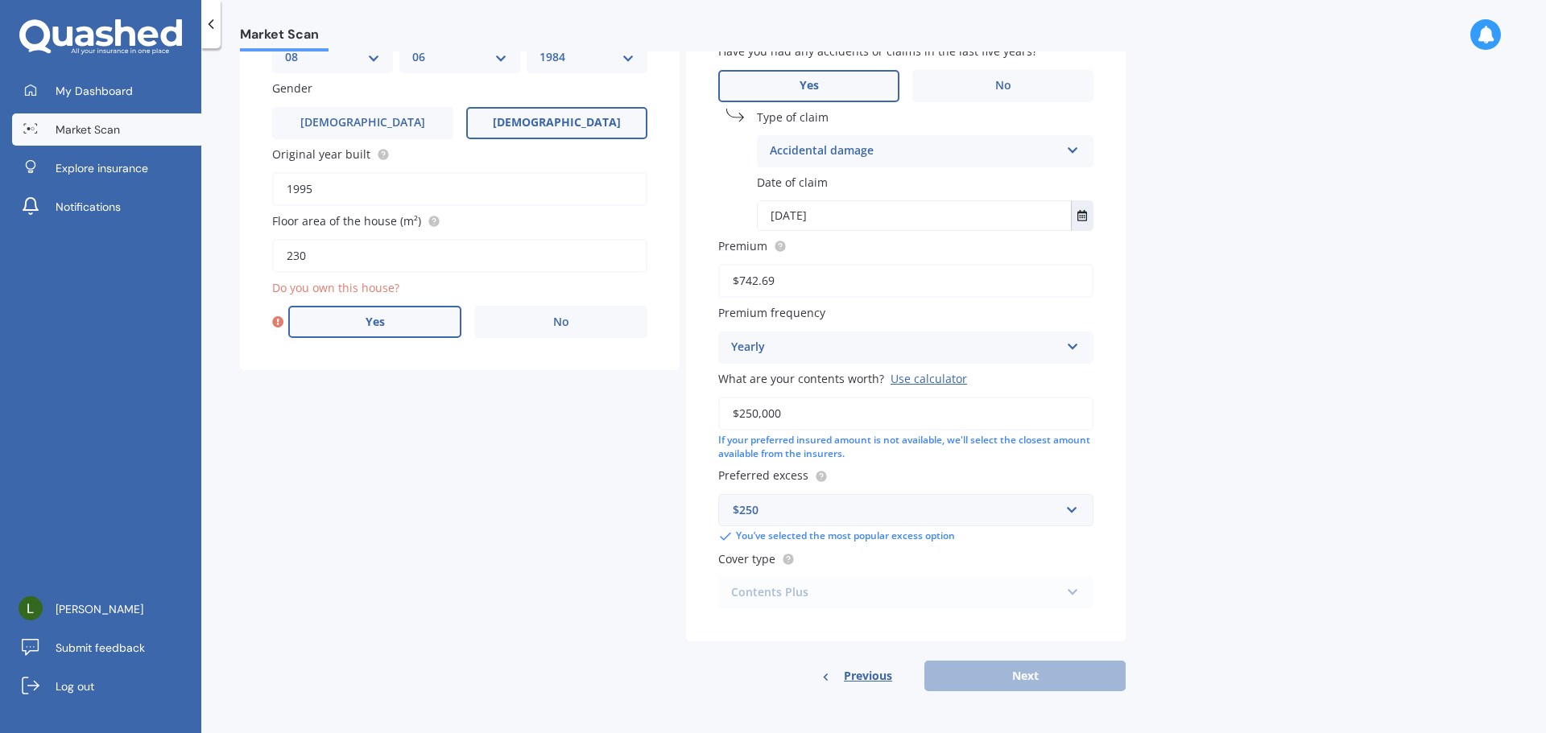
click at [399, 325] on label "Yes" at bounding box center [374, 322] width 173 height 32
click at [0, 0] on input "Yes" at bounding box center [0, 0] width 0 height 0
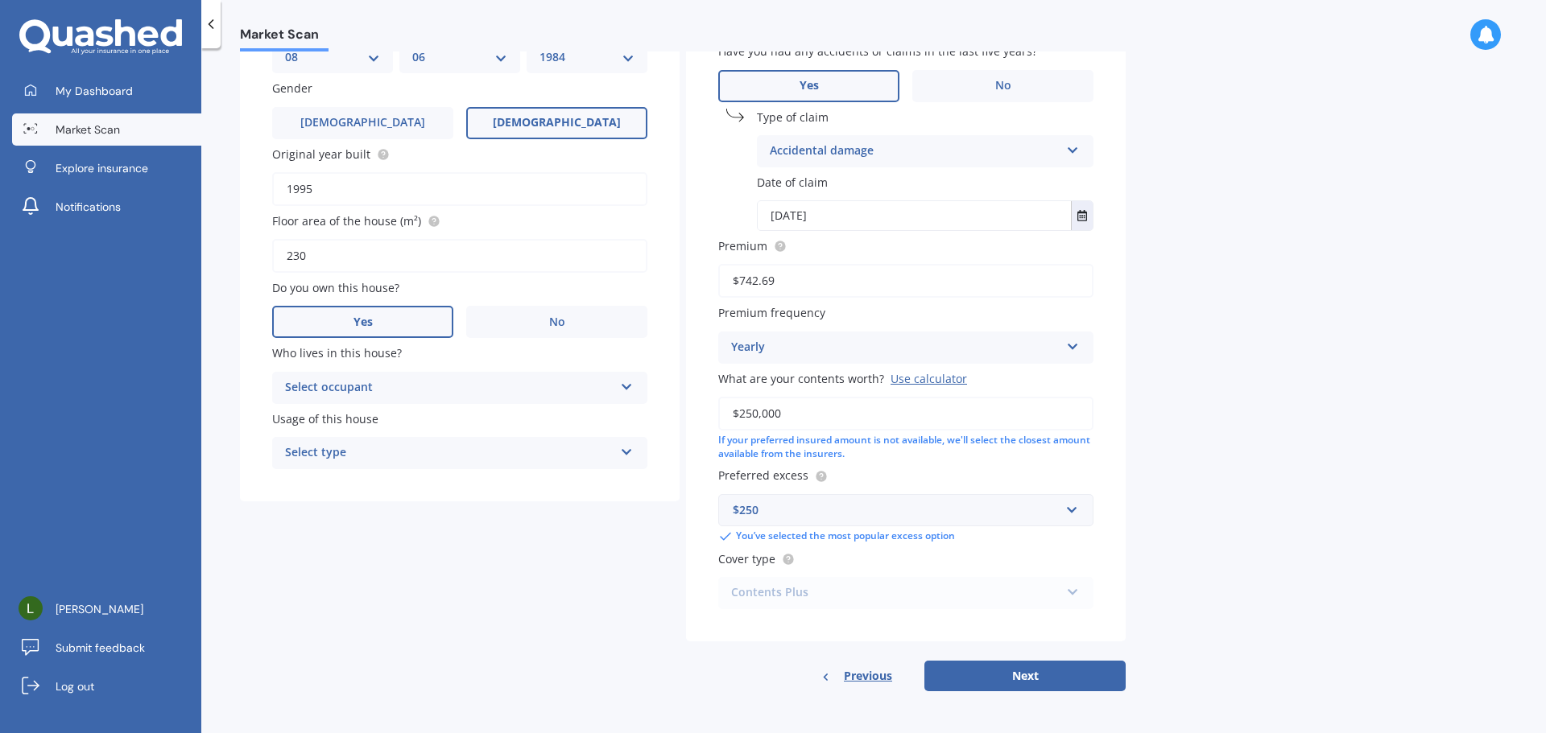
click at [536, 386] on div "Select occupant" at bounding box center [449, 387] width 328 height 19
click at [374, 416] on div "Owner" at bounding box center [460, 419] width 374 height 29
click at [407, 454] on div "Select type" at bounding box center [449, 453] width 328 height 19
click at [370, 489] on div "Permanent" at bounding box center [460, 484] width 374 height 29
click at [995, 680] on button "Next" at bounding box center [1024, 676] width 201 height 31
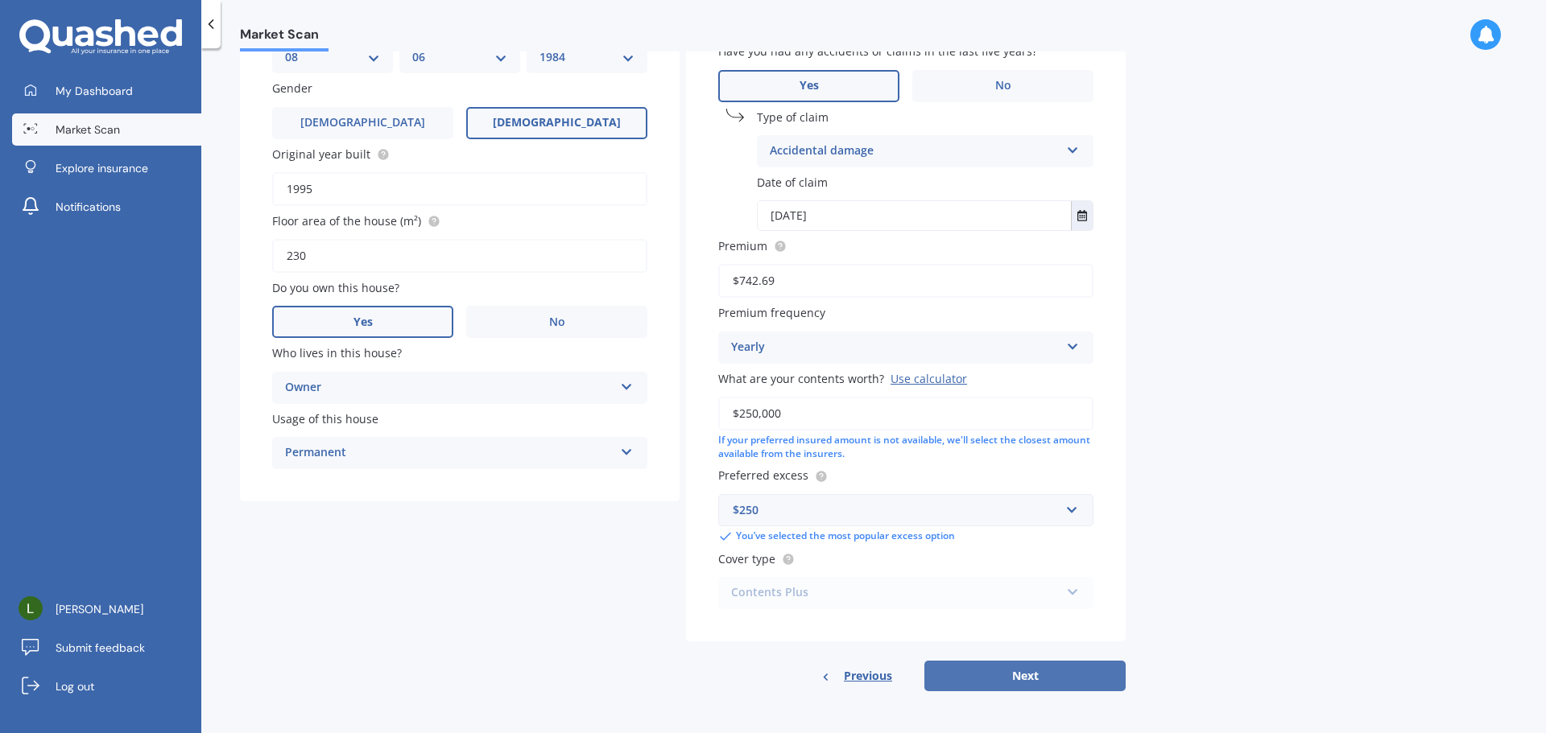
select select "08"
select select "06"
select select "1984"
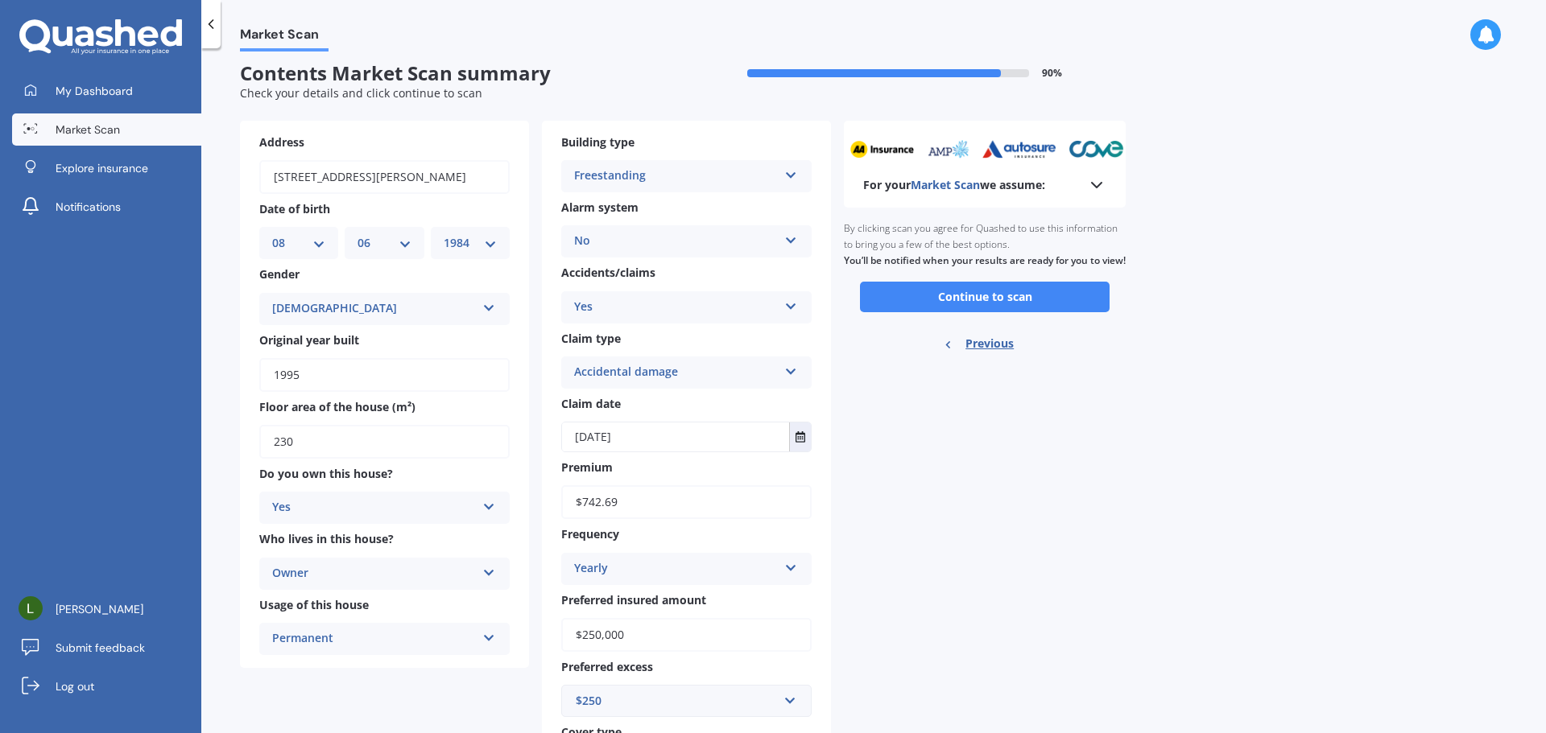
scroll to position [0, 0]
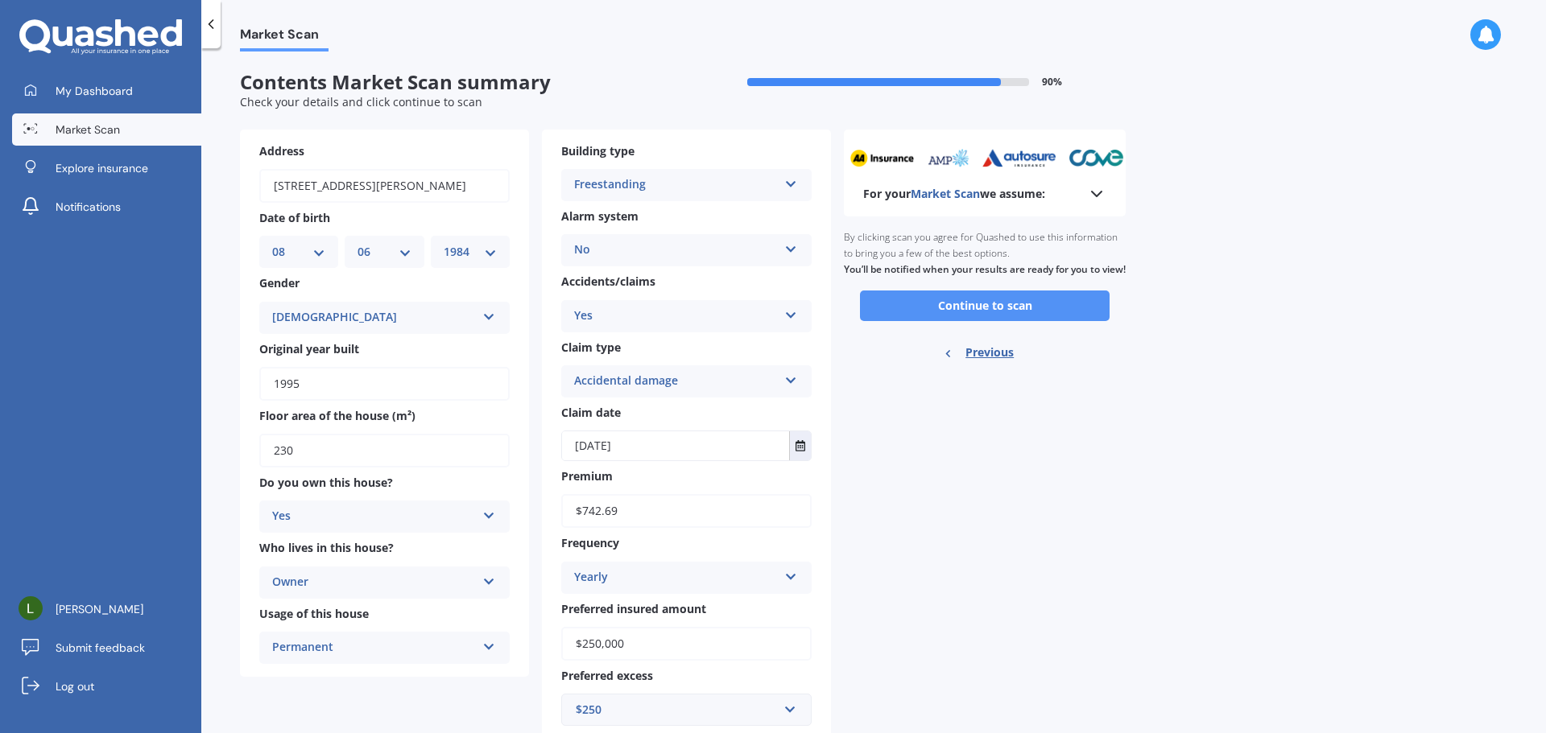
click at [1007, 321] on button "Continue to scan" at bounding box center [985, 306] width 250 height 31
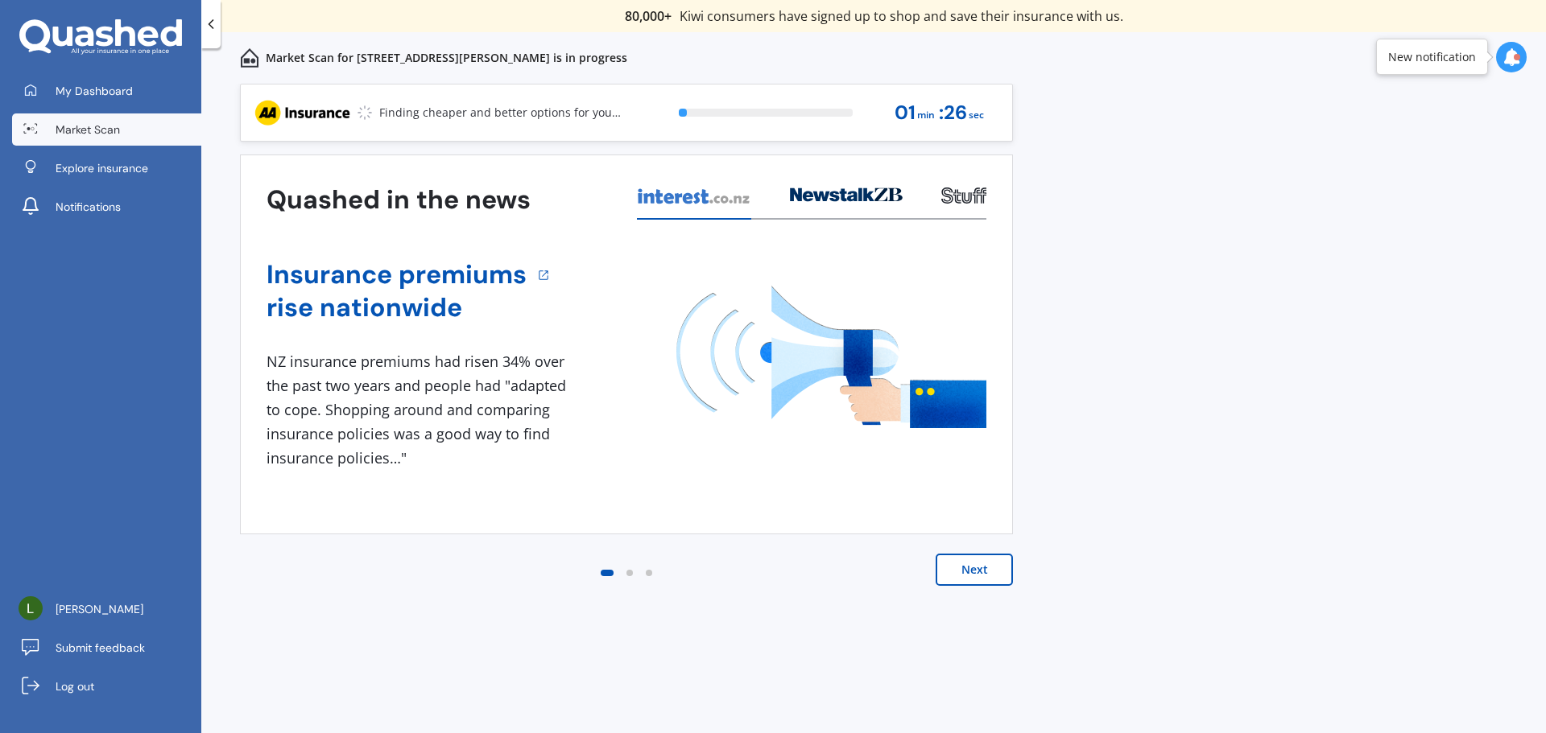
click at [974, 571] on button "Next" at bounding box center [974, 570] width 77 height 32
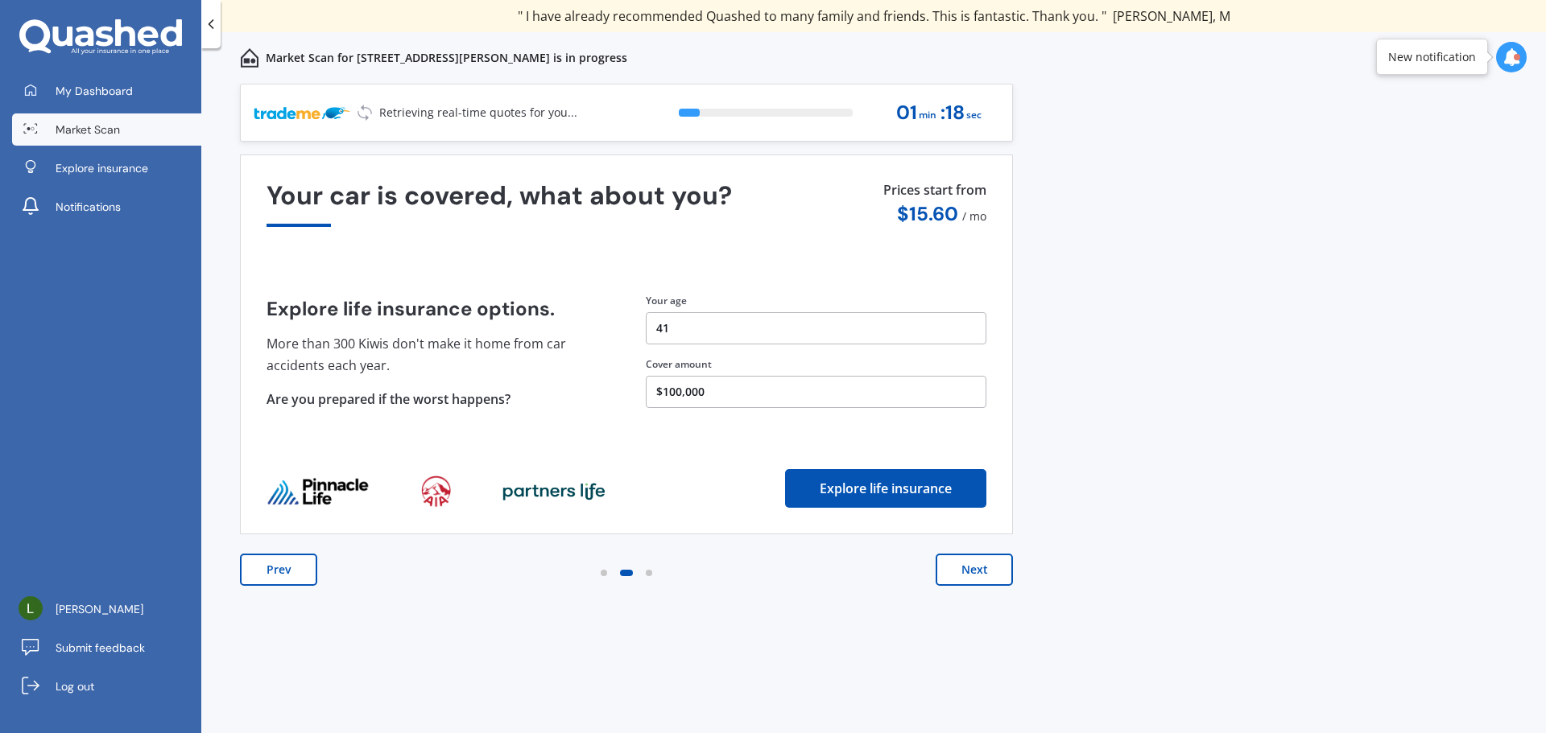
click at [971, 574] on button "Next" at bounding box center [974, 570] width 77 height 32
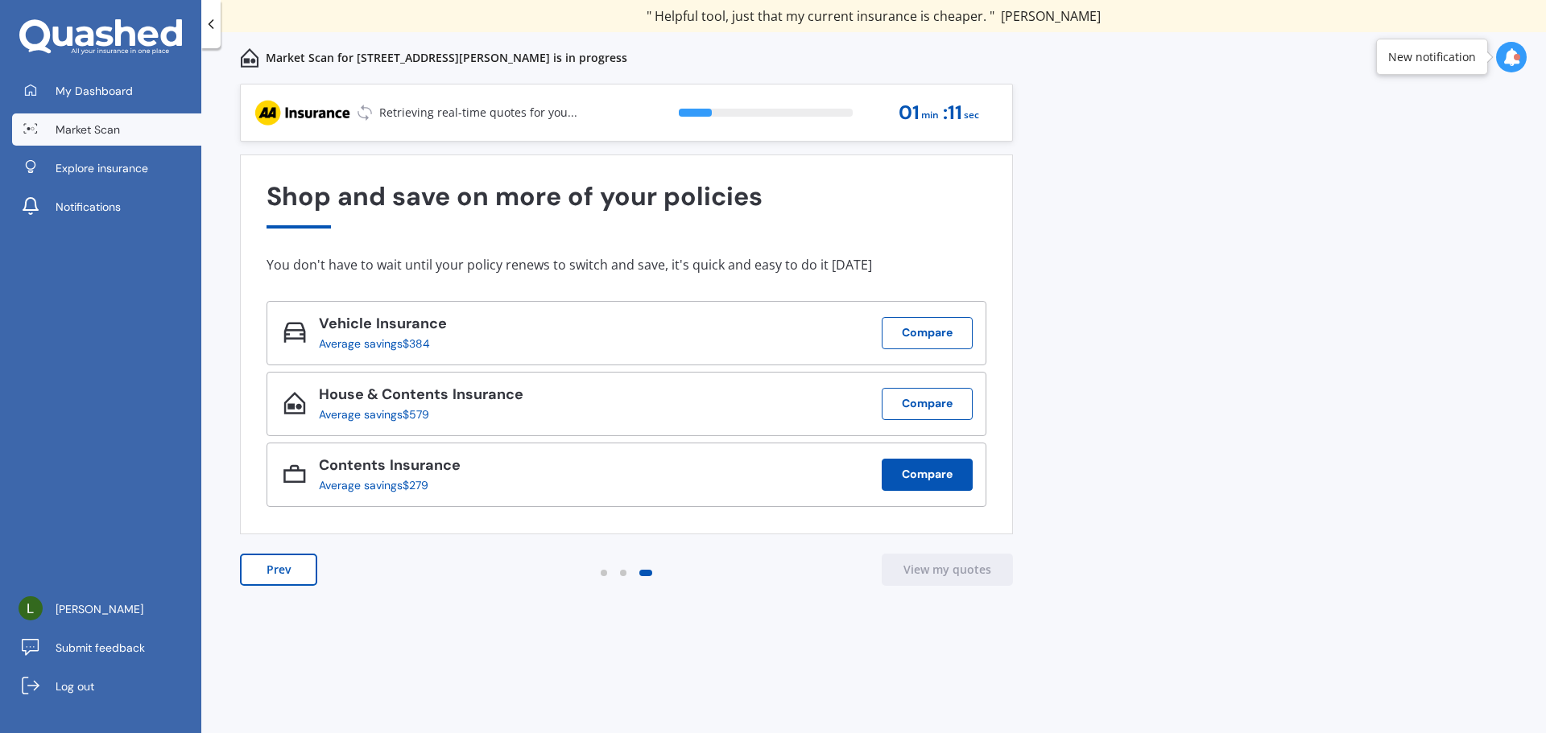
click at [951, 478] on button "Compare" at bounding box center [927, 475] width 91 height 32
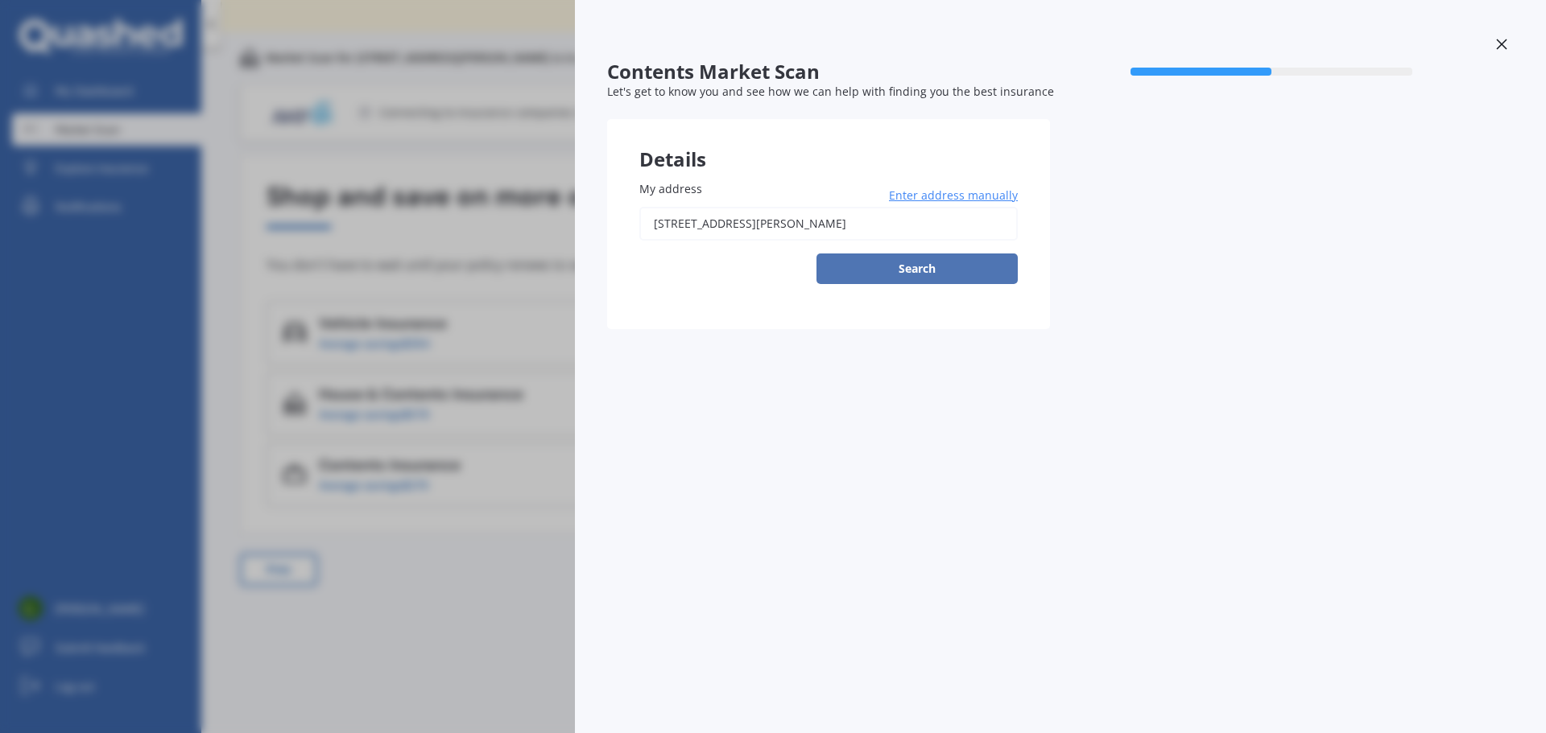
click at [915, 273] on button "Search" at bounding box center [916, 269] width 201 height 31
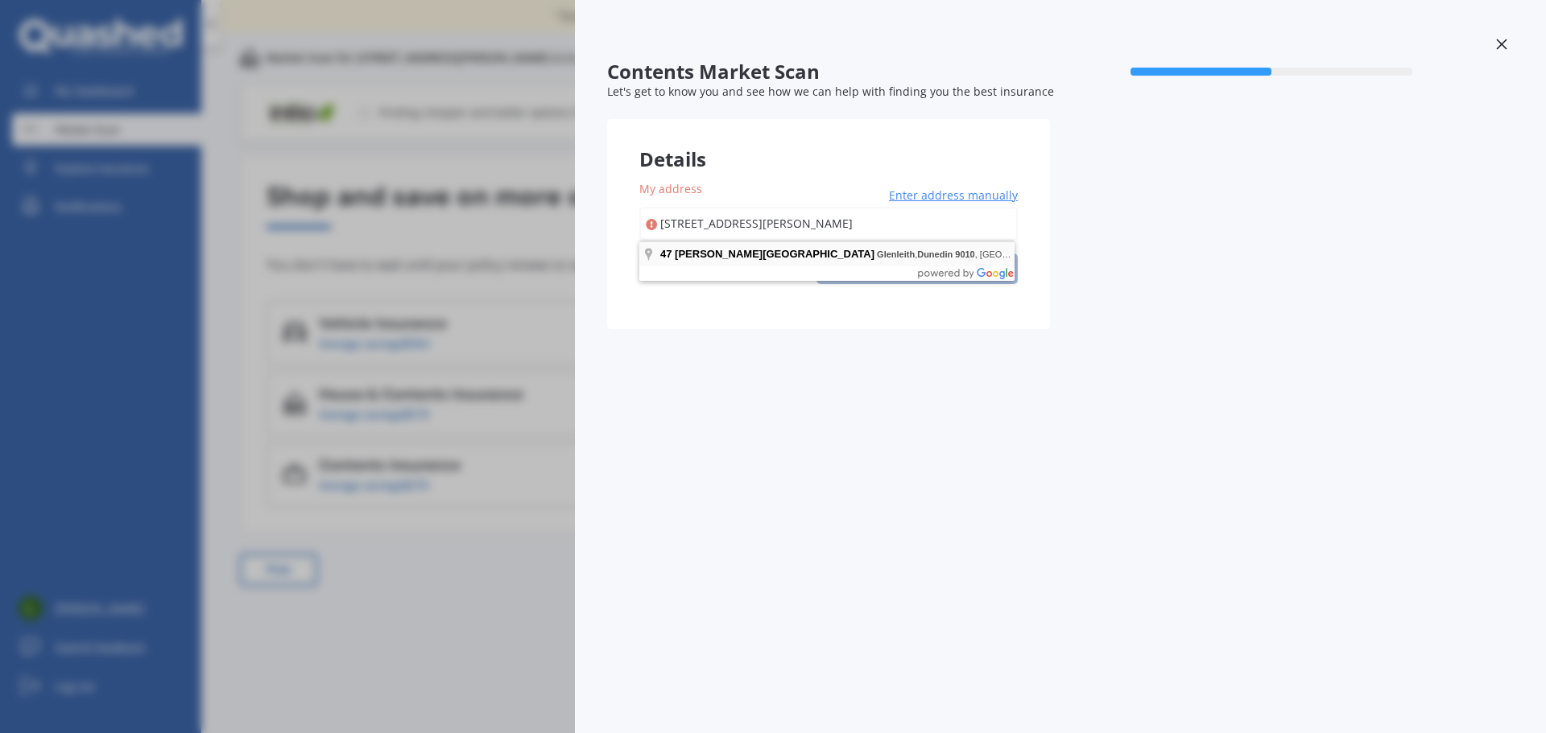
type input "[STREET_ADDRESS][PERSON_NAME]"
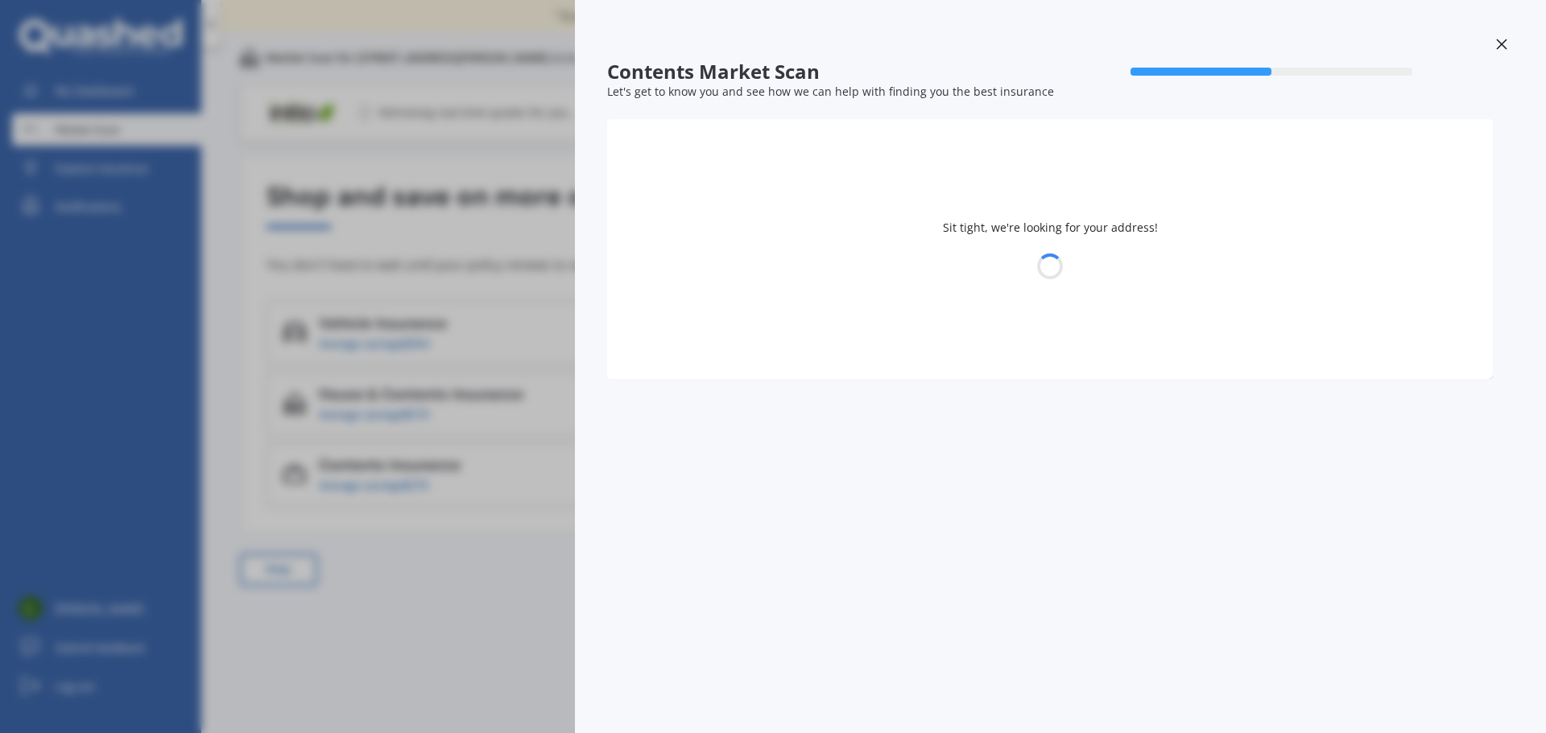
select select "08"
select select "06"
select select "1984"
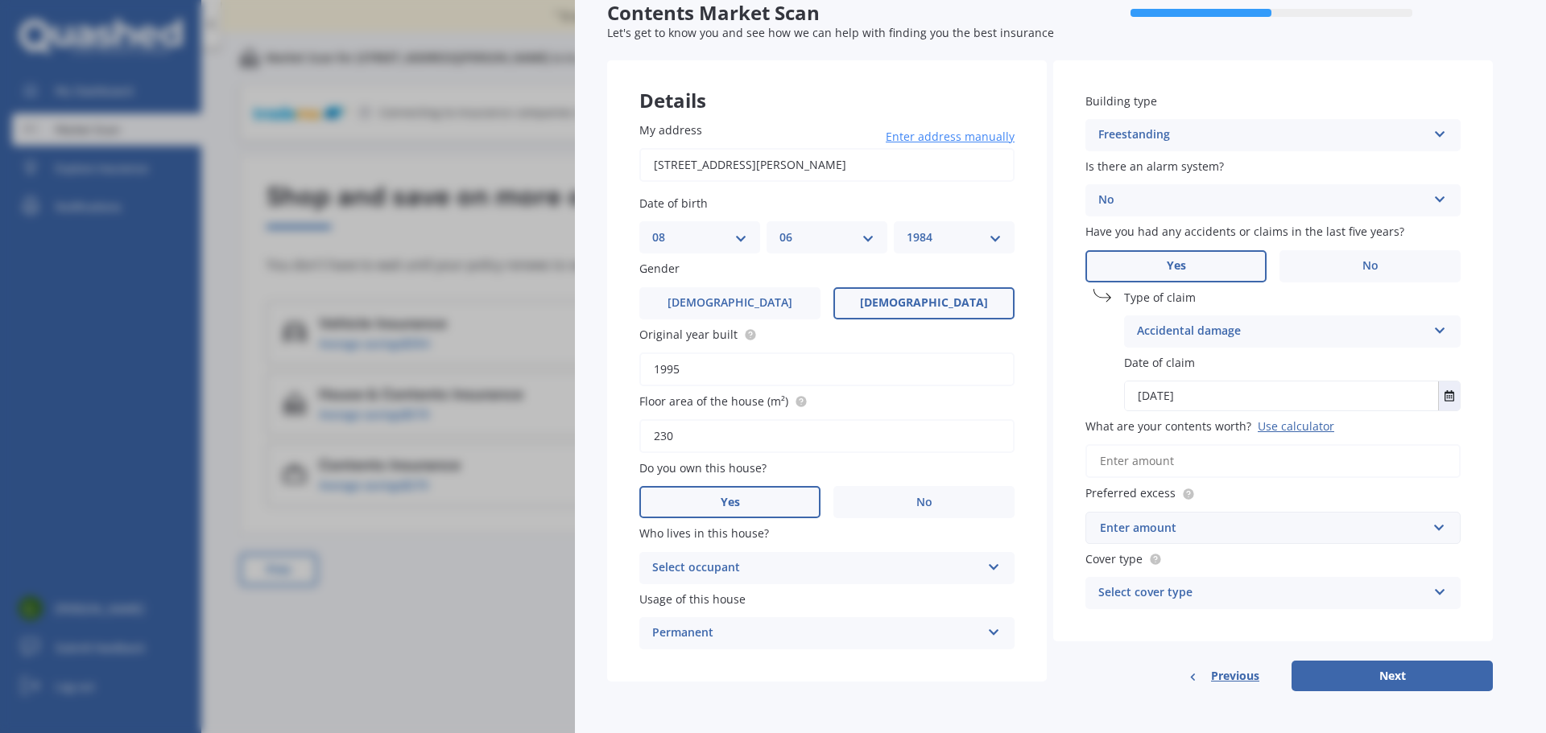
scroll to position [62, 0]
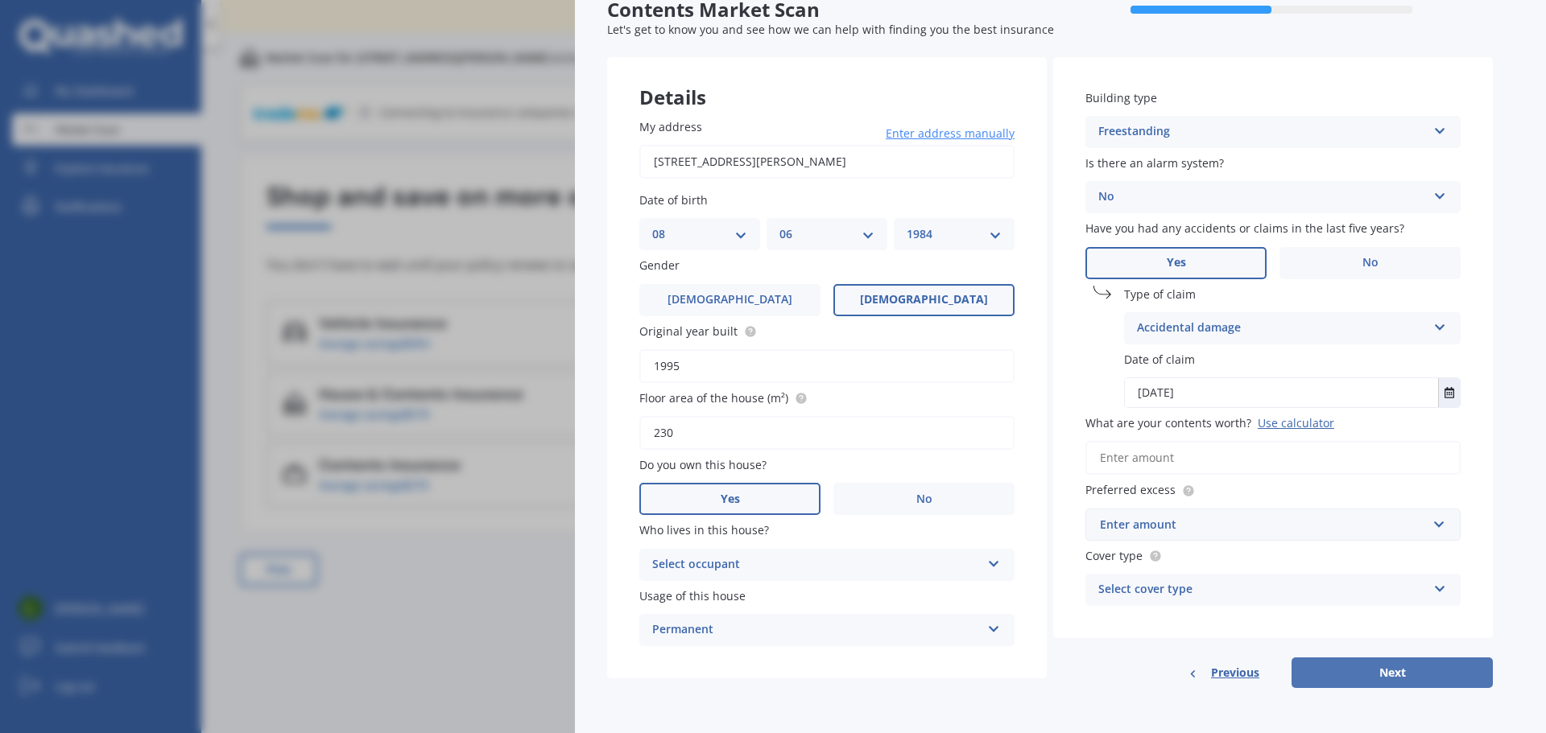
click at [1340, 669] on button "Next" at bounding box center [1391, 673] width 201 height 31
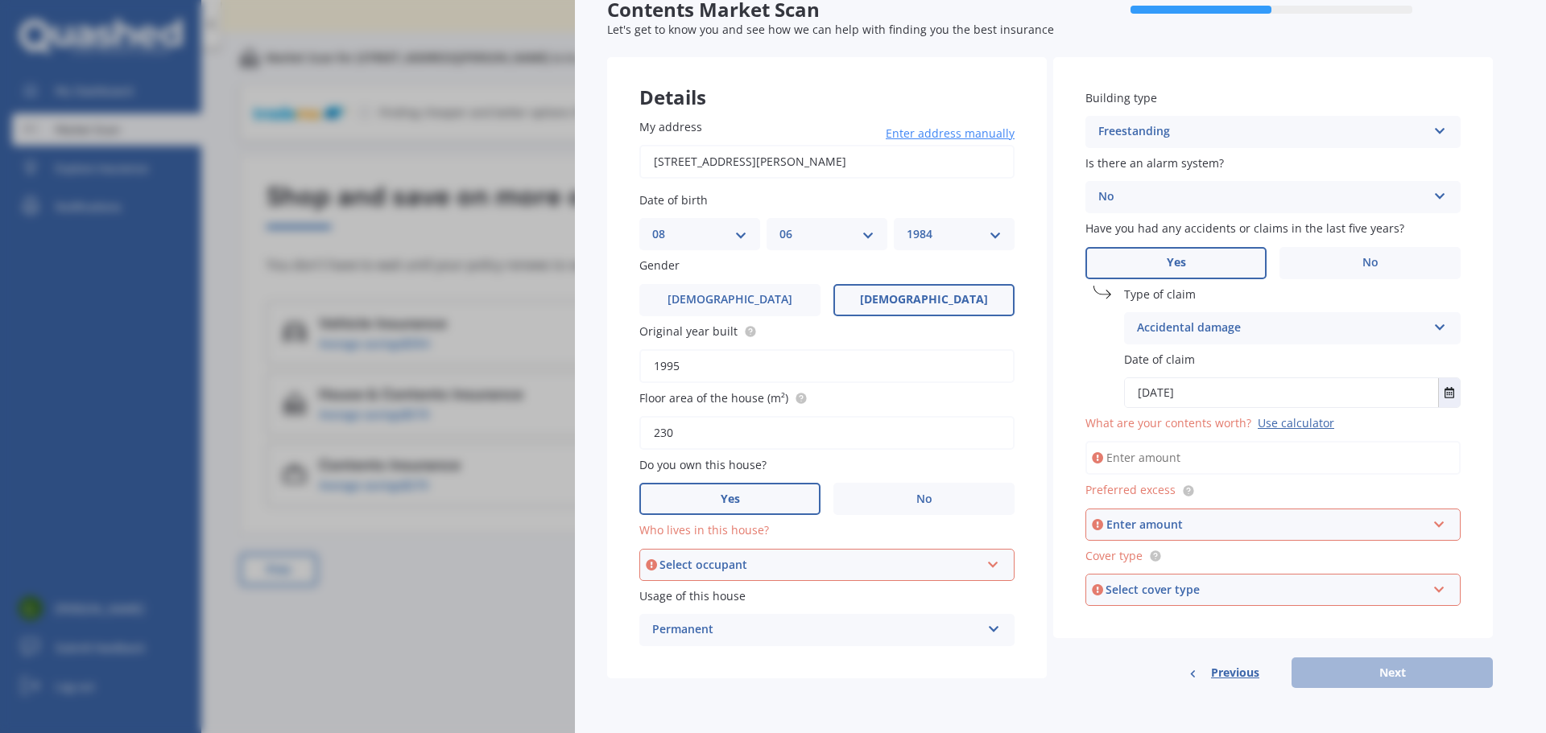
click at [985, 560] on div "Select occupant Owner" at bounding box center [826, 565] width 375 height 32
click at [791, 589] on div "Owner" at bounding box center [827, 595] width 372 height 29
click at [1185, 459] on input "What are your contents worth? Use calculator" at bounding box center [1272, 458] width 375 height 34
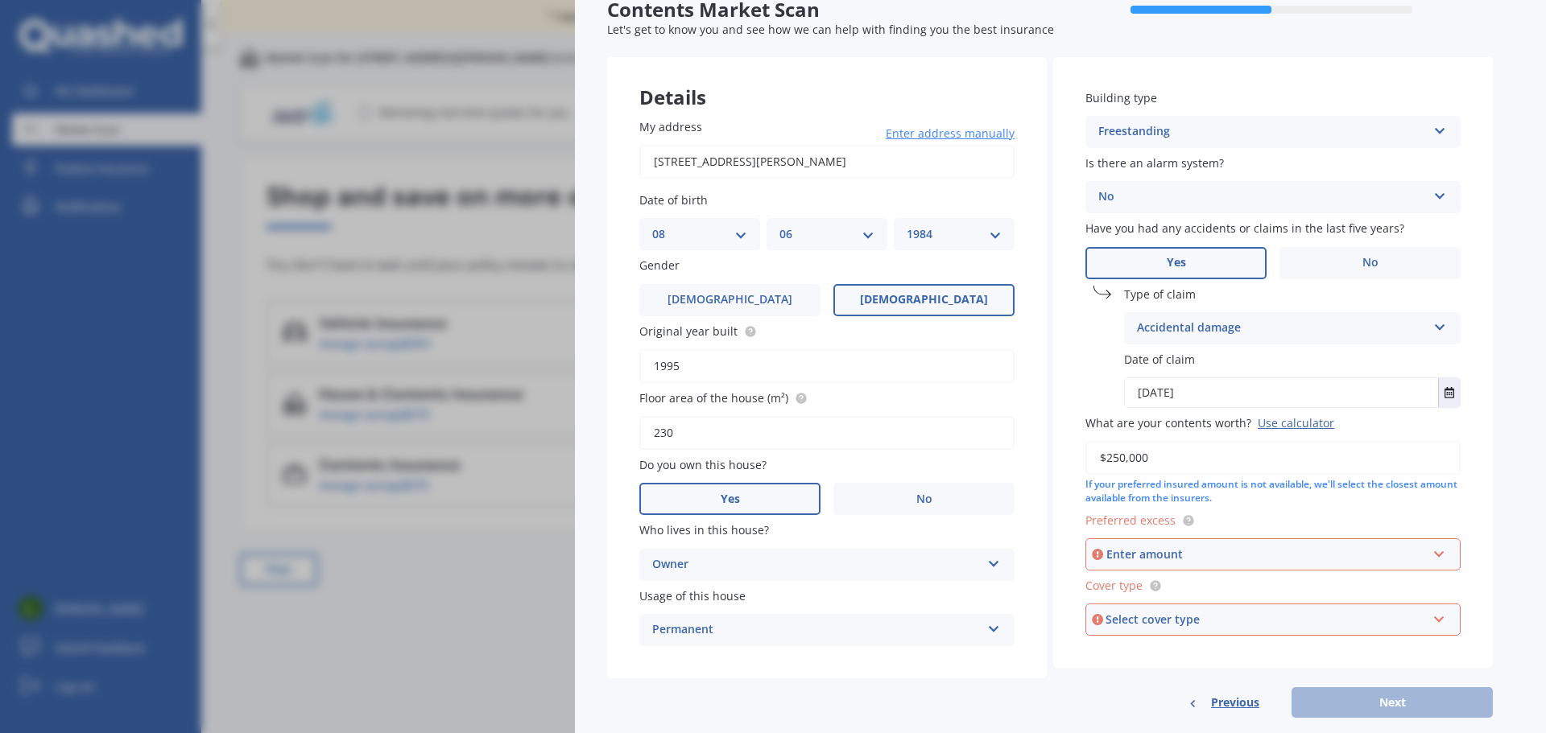
type input "$250,000"
click at [1109, 551] on div "Enter amount" at bounding box center [1266, 555] width 320 height 18
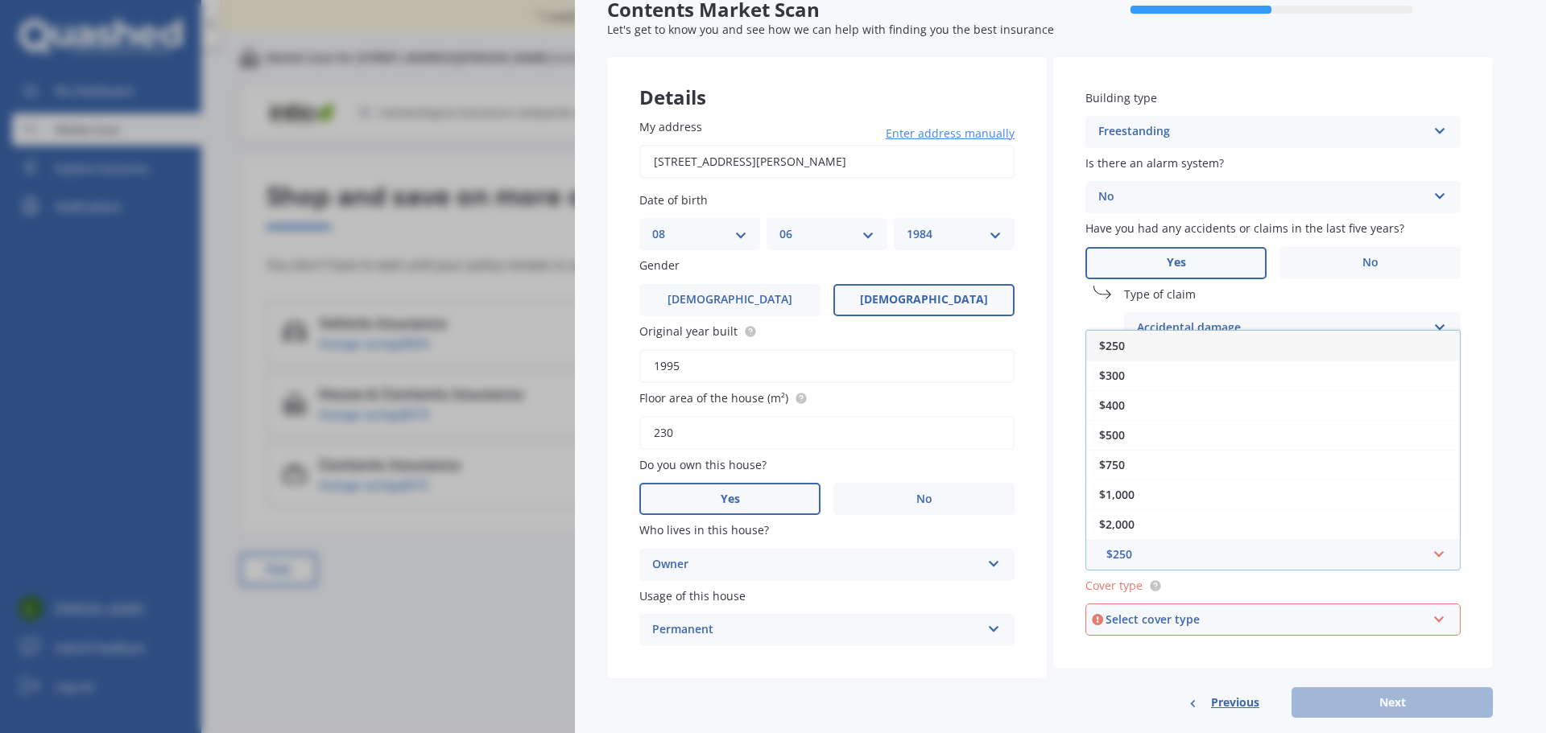
click at [1122, 349] on span "$250" at bounding box center [1112, 345] width 26 height 15
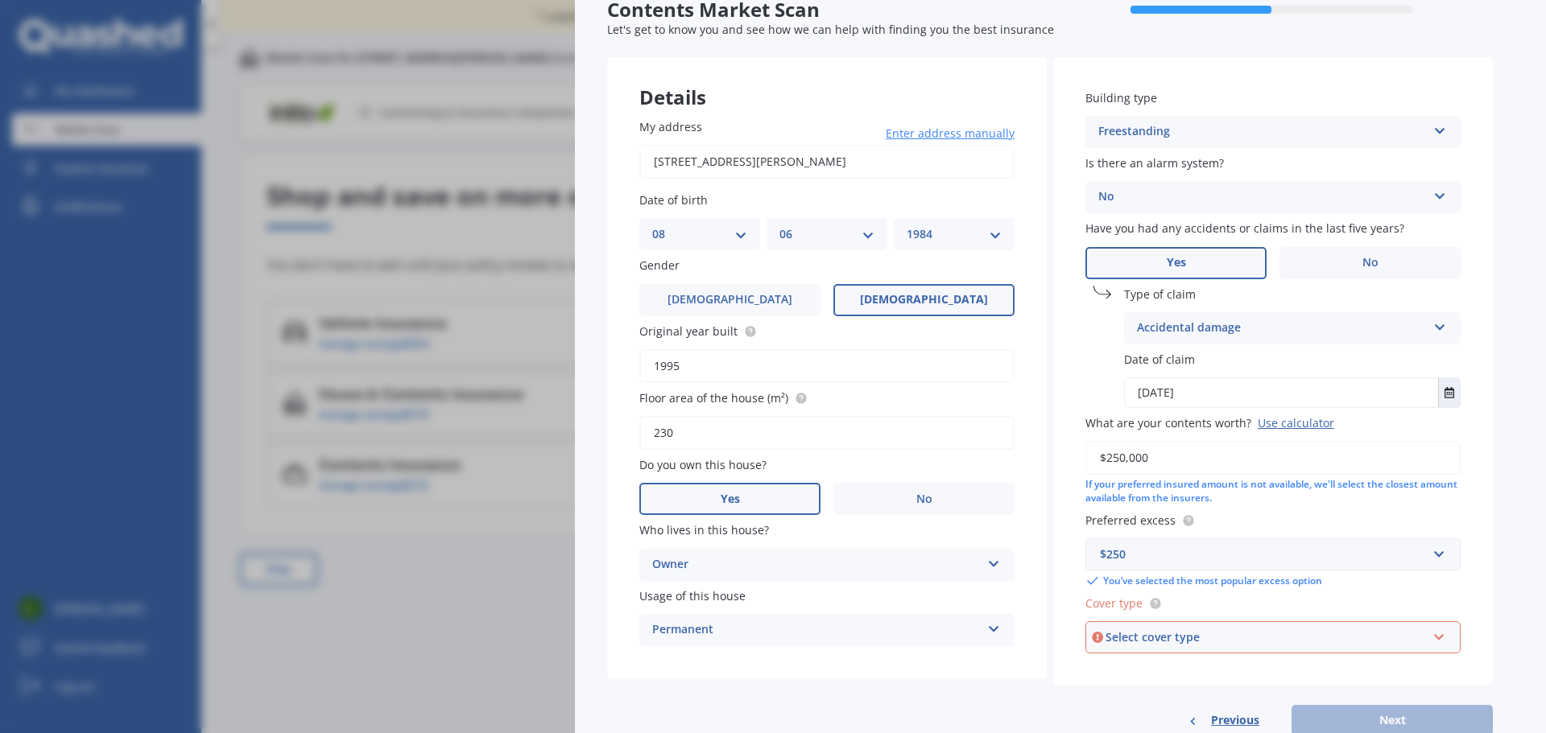
click at [1168, 640] on div "Select cover type" at bounding box center [1265, 638] width 320 height 18
click at [1135, 551] on div "High" at bounding box center [1273, 549] width 372 height 29
click at [1327, 714] on button "Next" at bounding box center [1391, 720] width 201 height 31
select select "08"
select select "06"
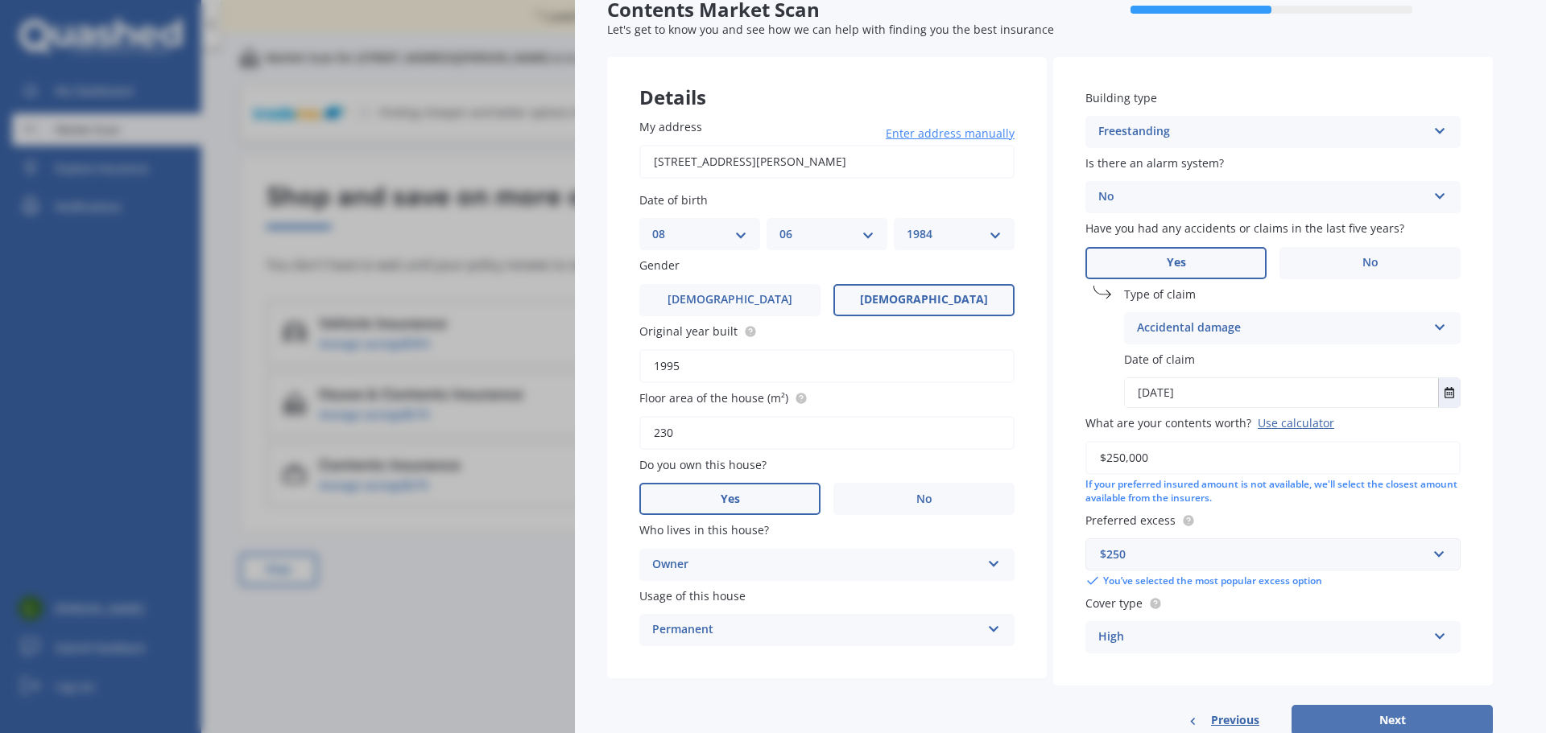
select select "1984"
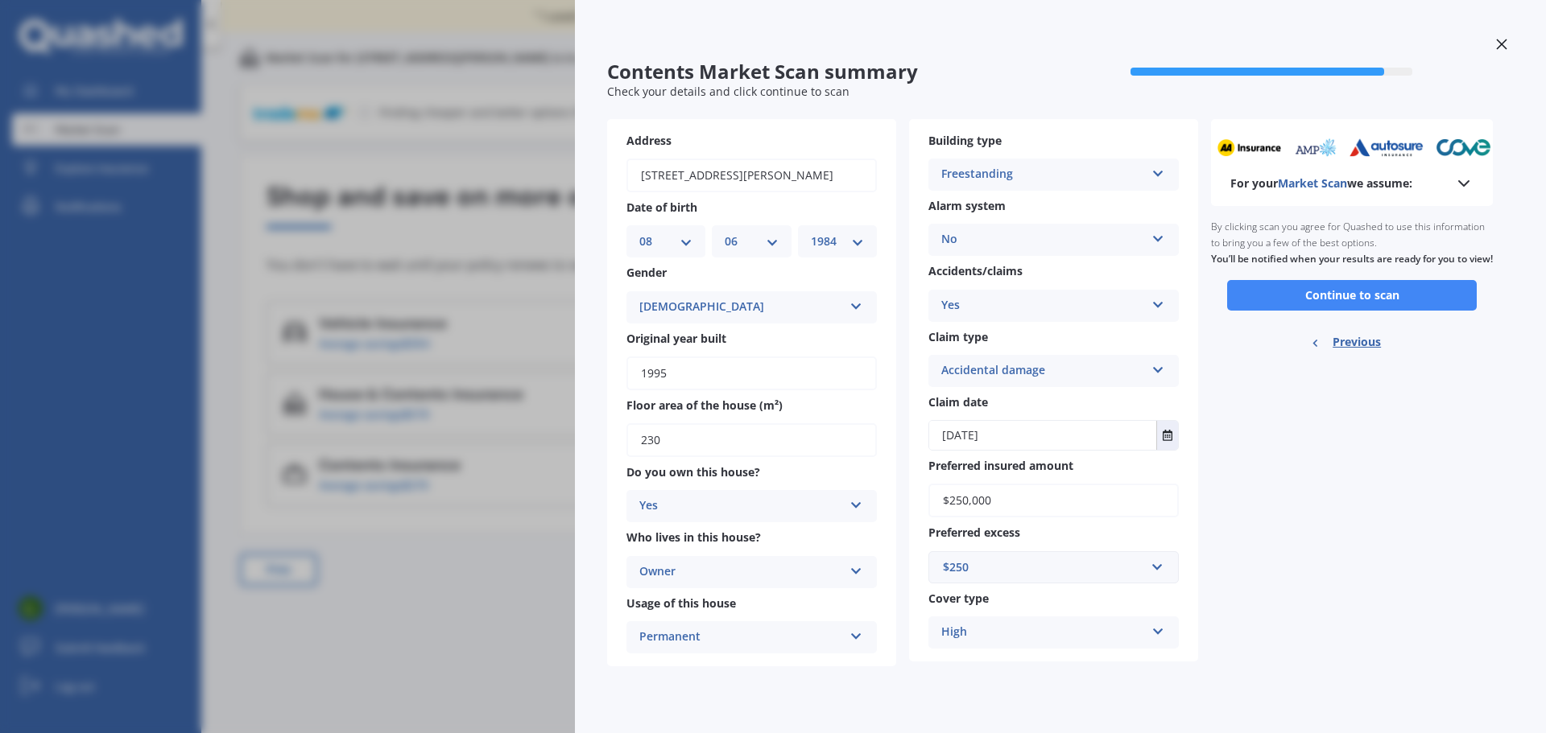
scroll to position [0, 0]
click at [1315, 308] on button "Continue to scan" at bounding box center [1352, 295] width 250 height 31
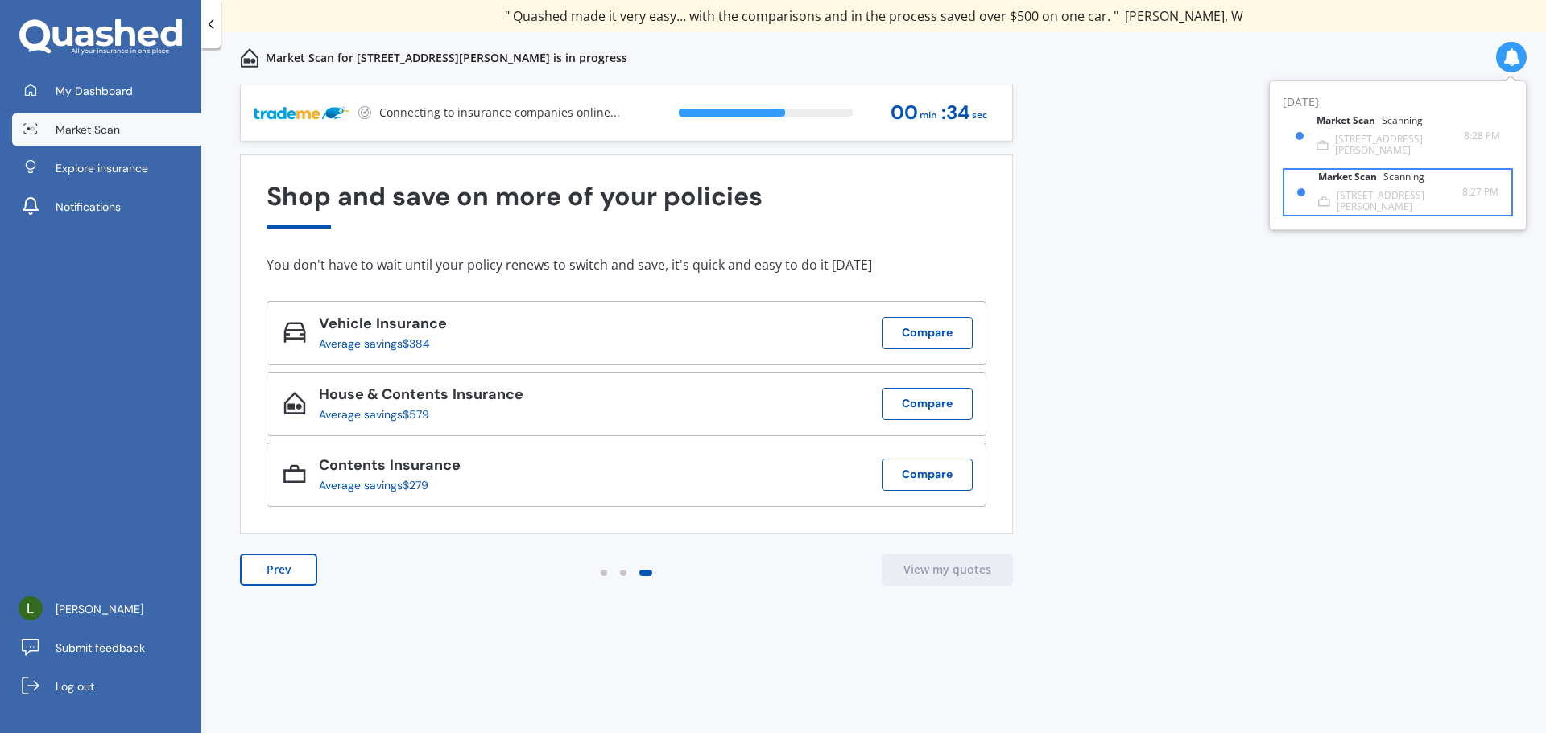
click at [1367, 189] on div "Market Scan Scanning" at bounding box center [1381, 180] width 126 height 18
click at [1351, 189] on div "Market Scan Scanning" at bounding box center [1381, 180] width 126 height 18
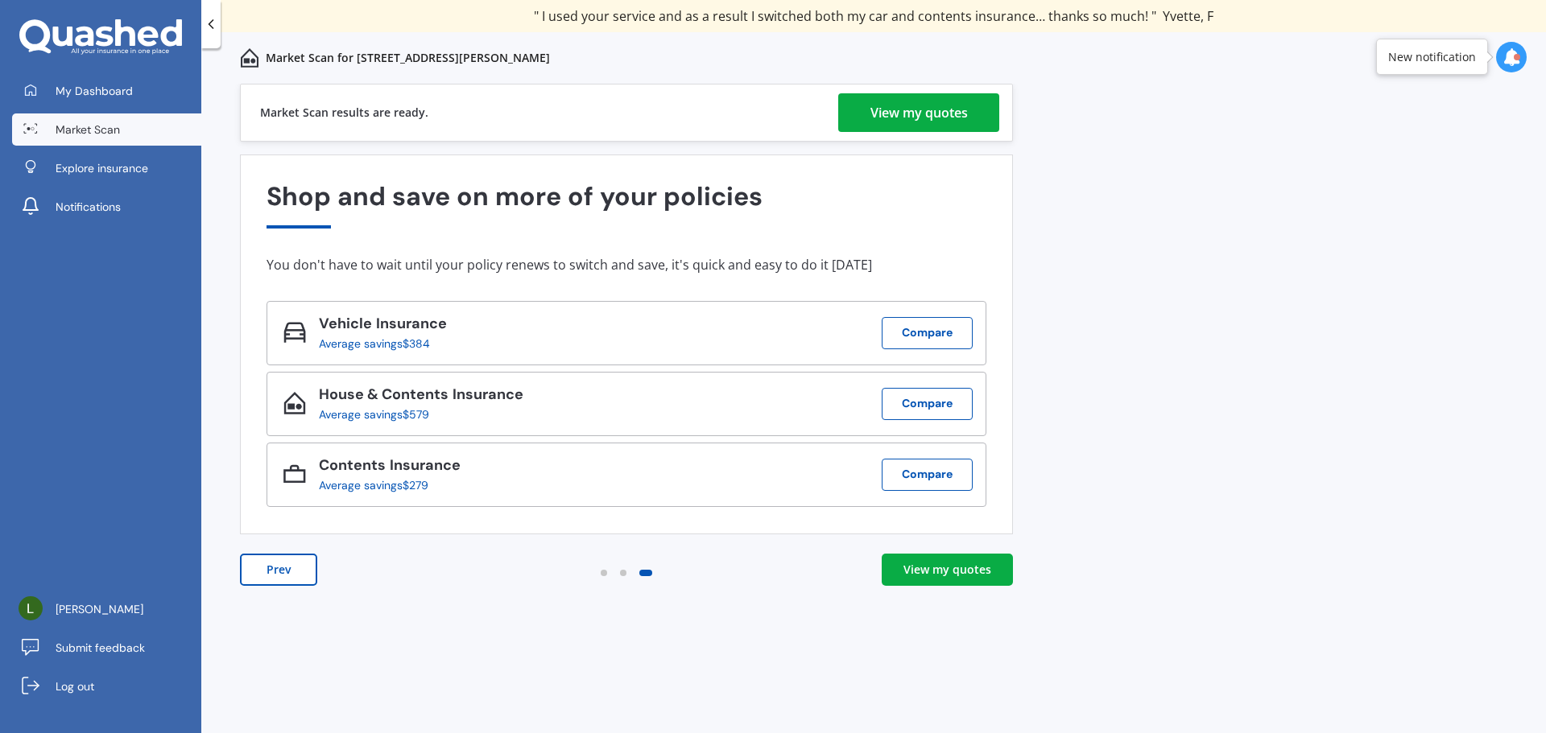
click at [923, 119] on div "View my quotes" at bounding box center [918, 112] width 97 height 39
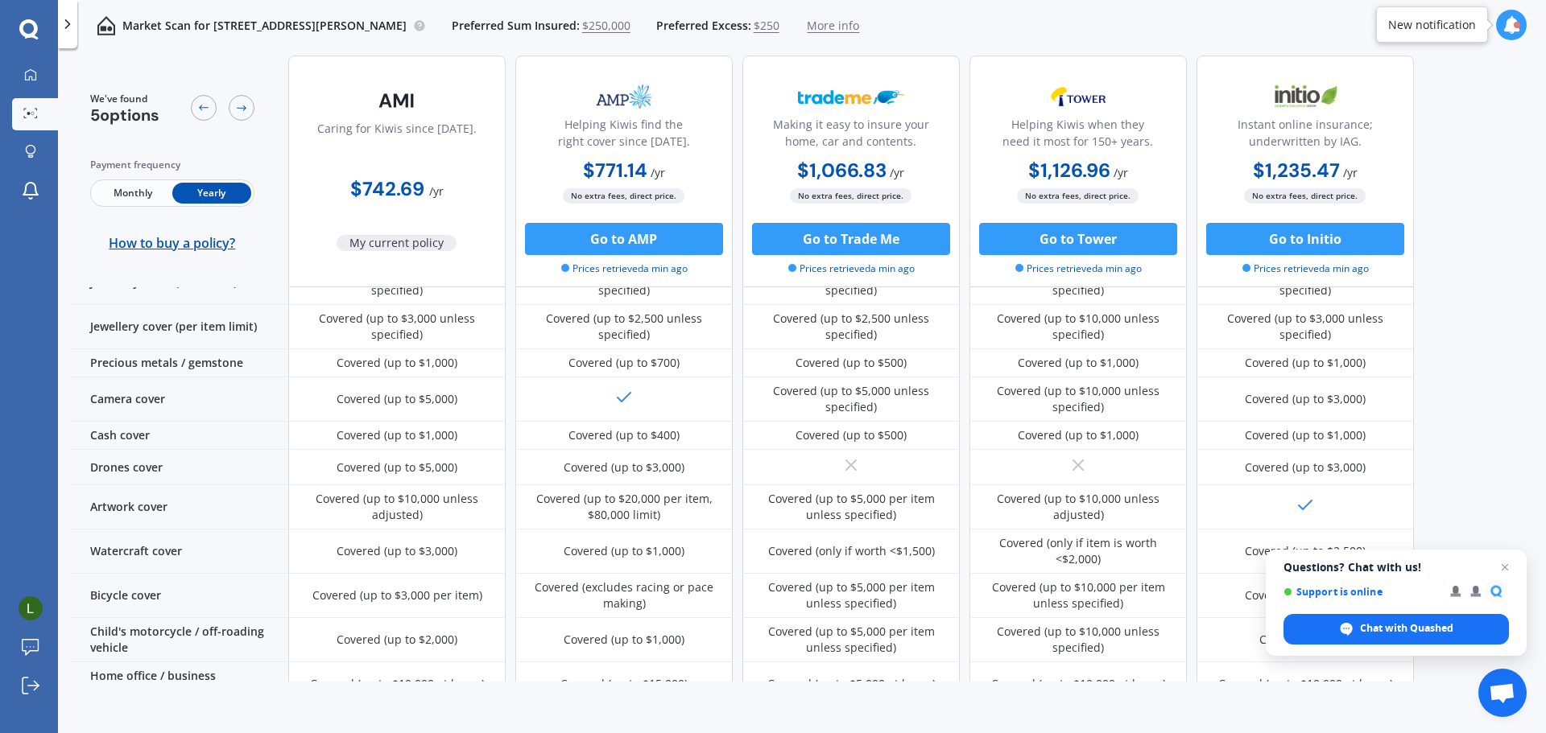
scroll to position [725, 0]
